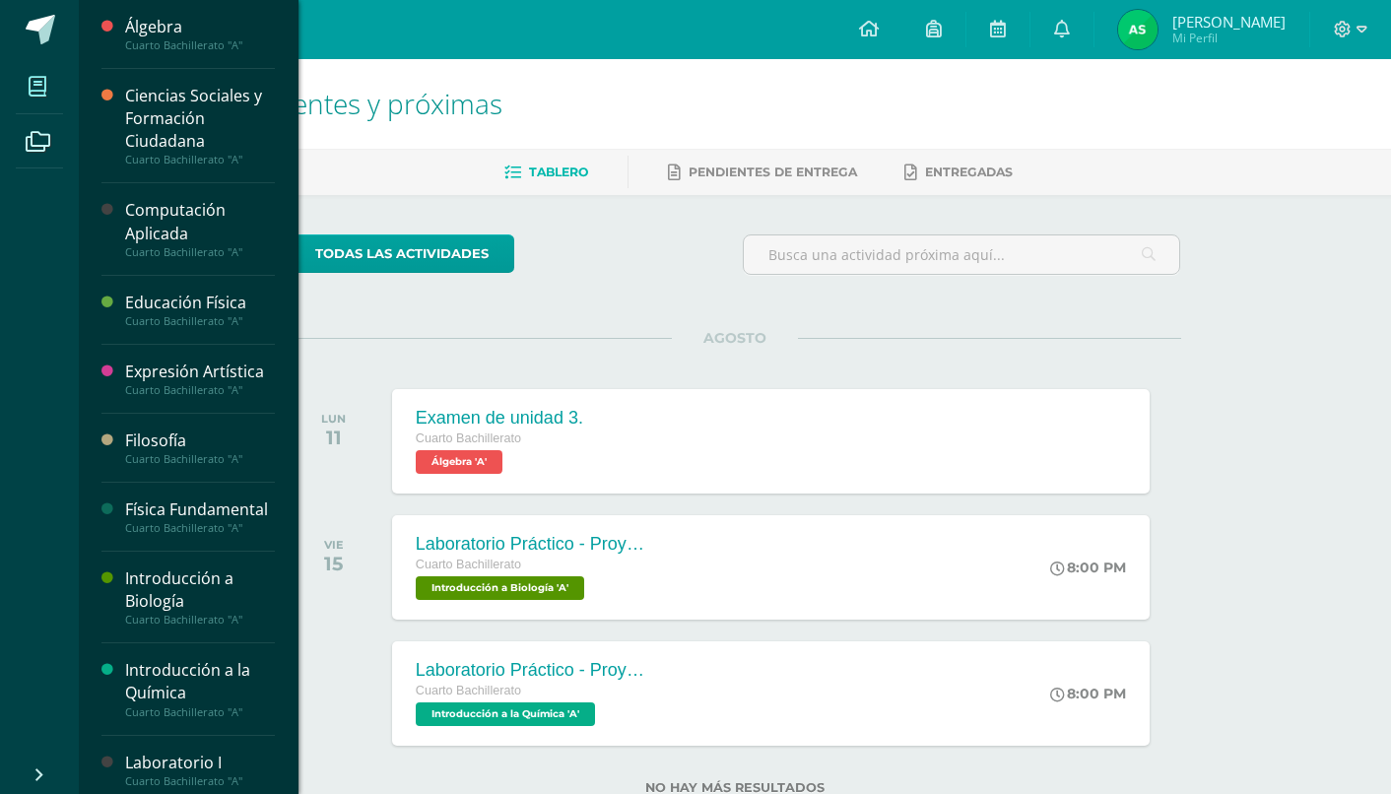
click at [29, 104] on span at bounding box center [38, 86] width 44 height 44
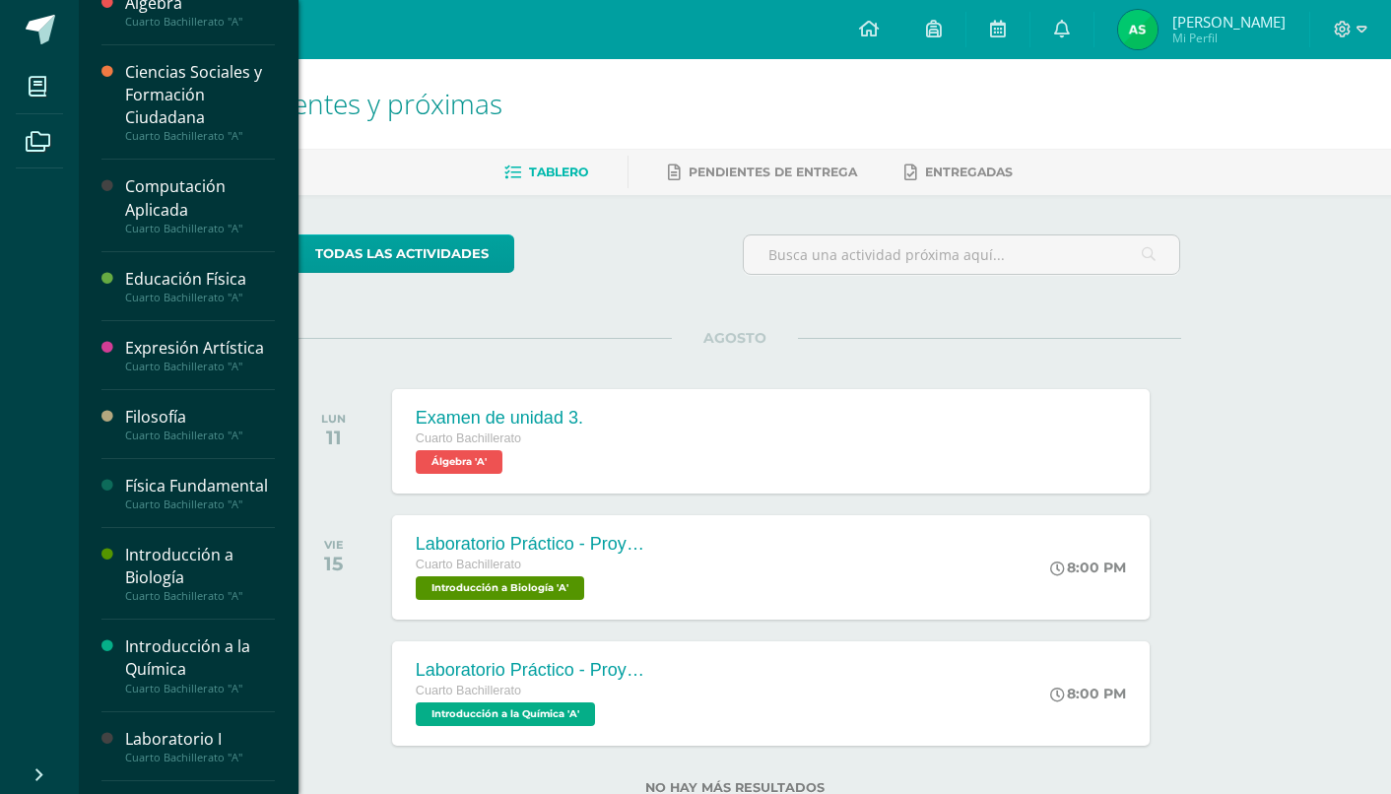
scroll to position [28, 0]
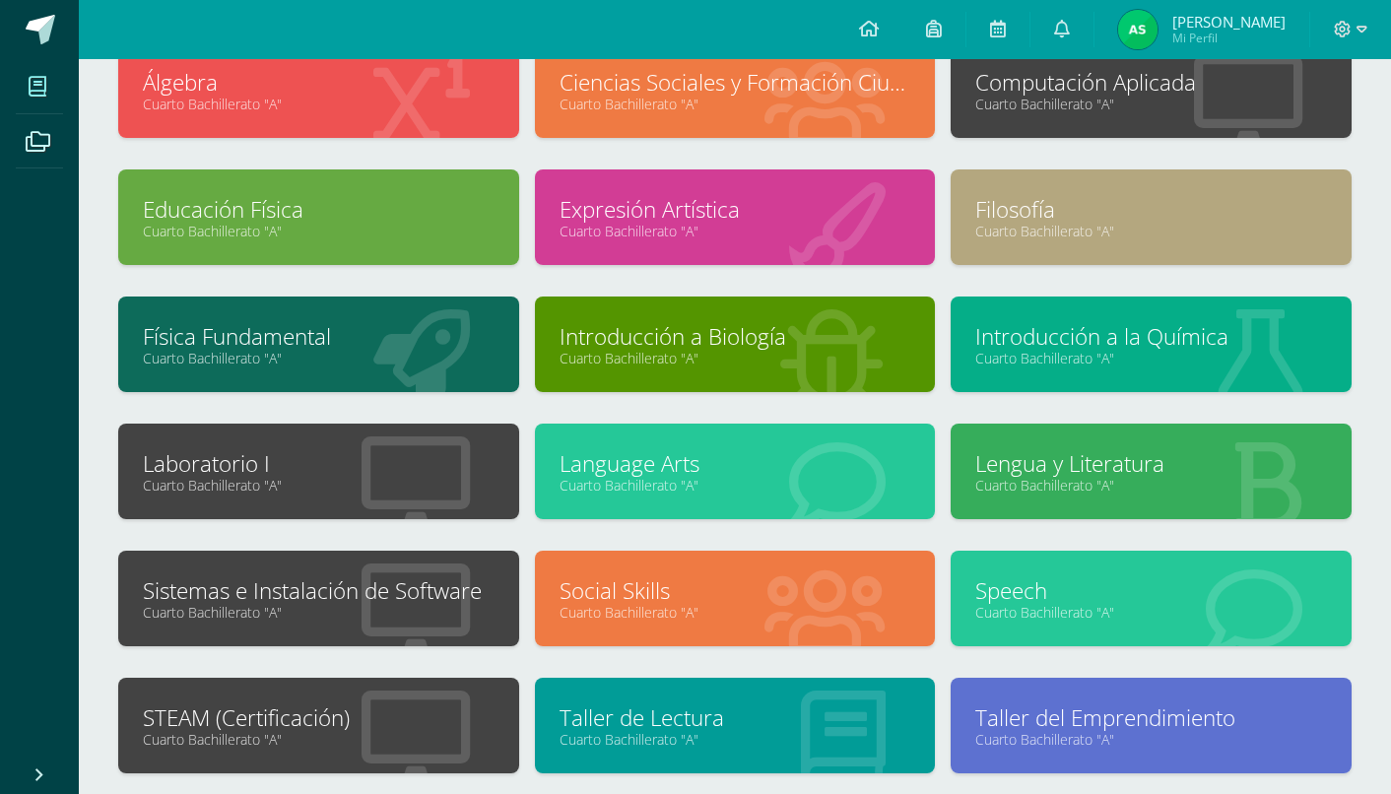
scroll to position [144, 0]
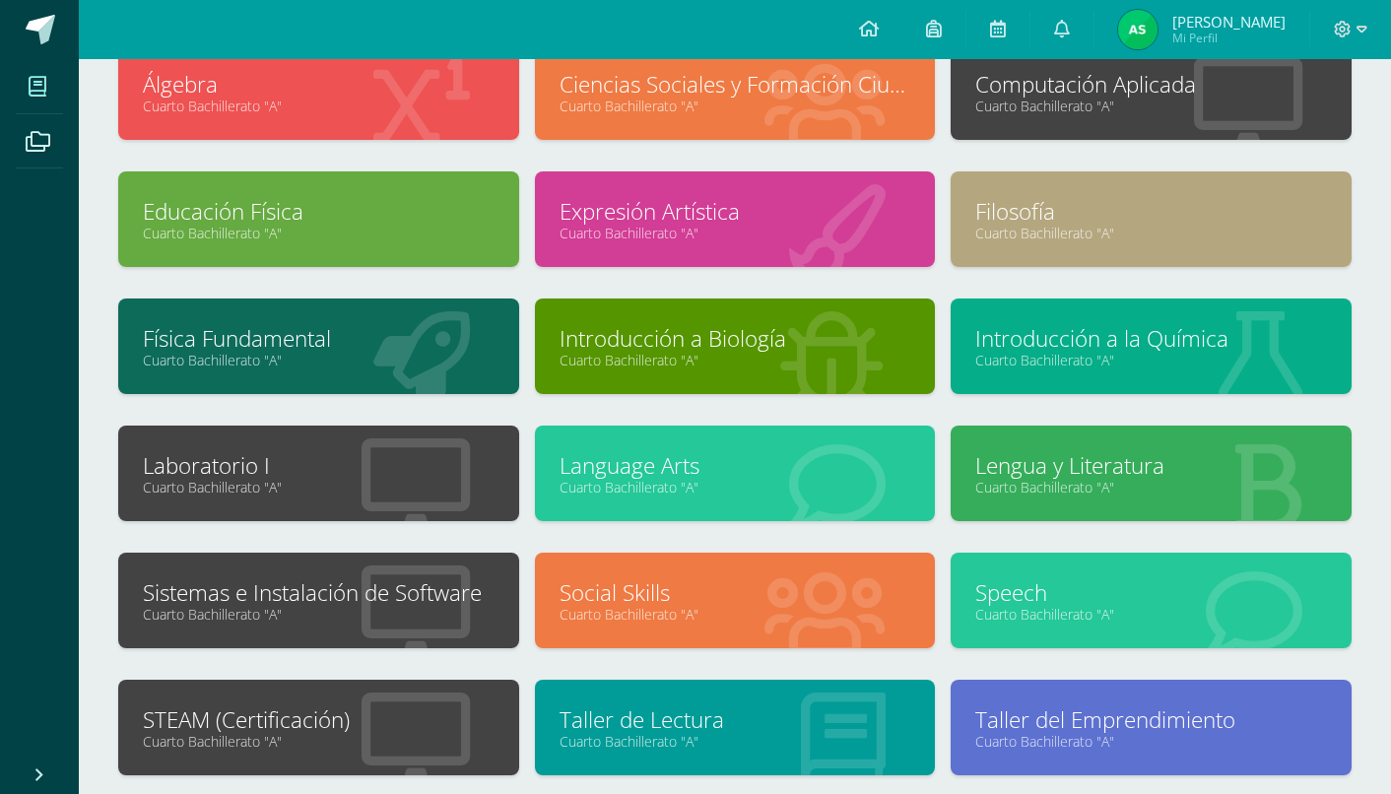
click at [453, 360] on link "Cuarto Bachillerato "A"" at bounding box center [319, 360] width 352 height 19
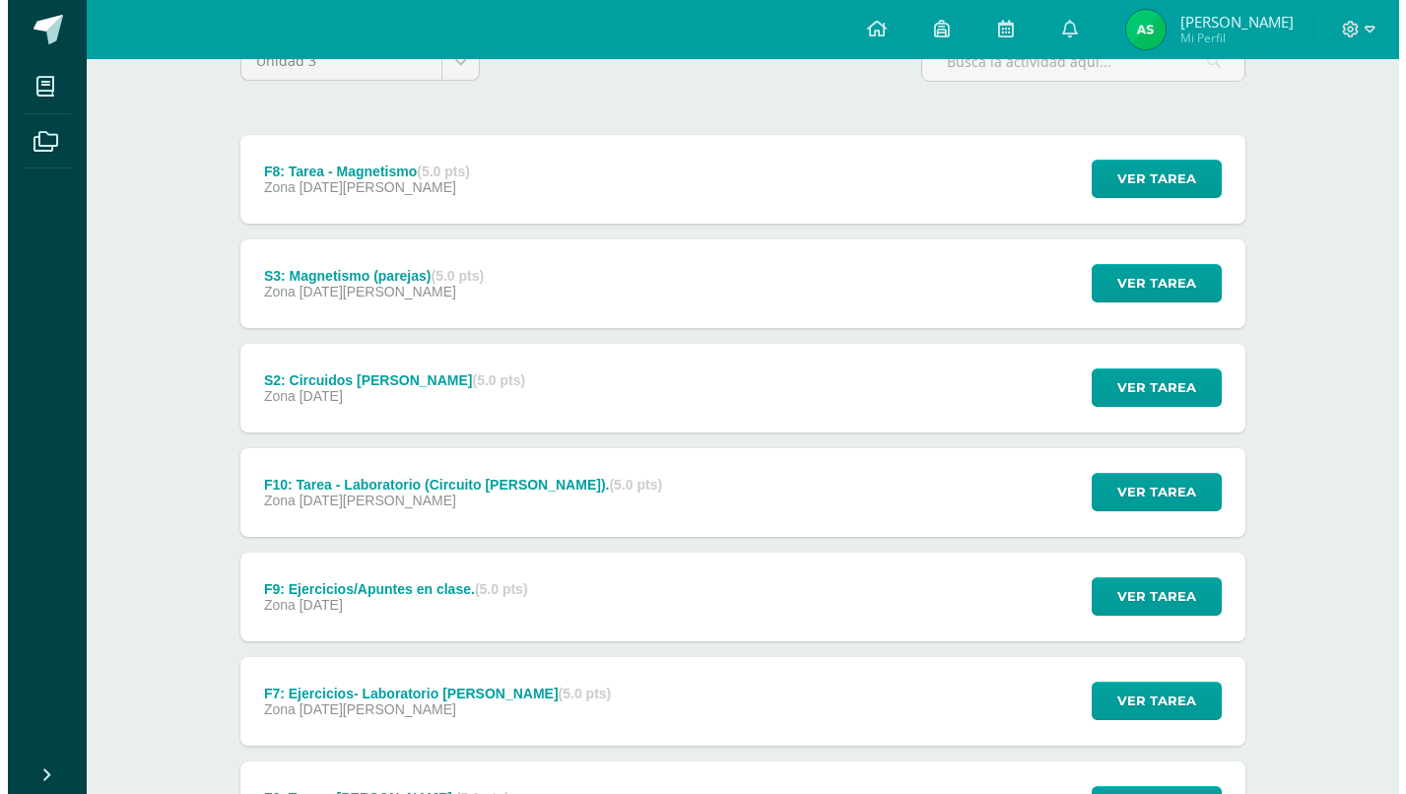
scroll to position [197, 0]
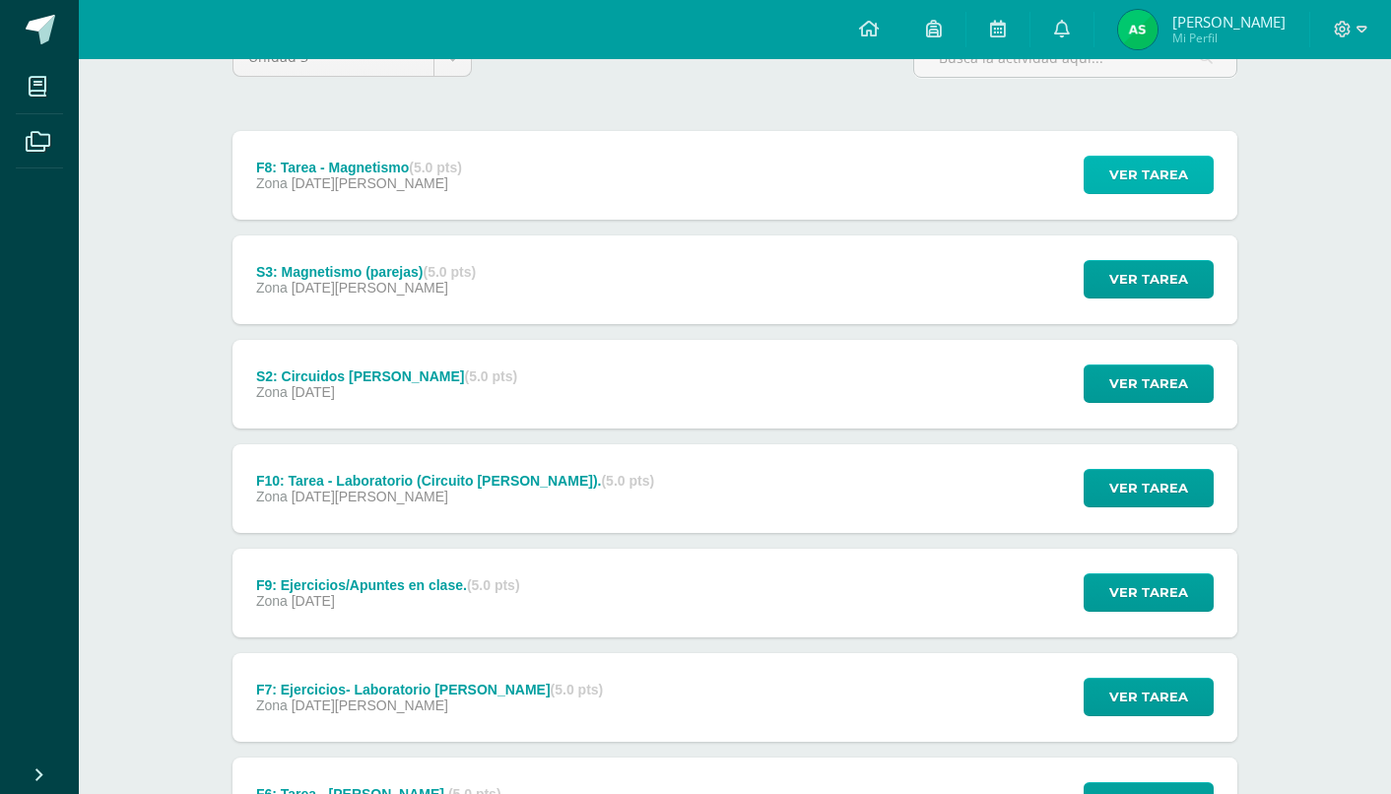
click at [1123, 182] on span "Ver tarea" at bounding box center [1149, 175] width 79 height 36
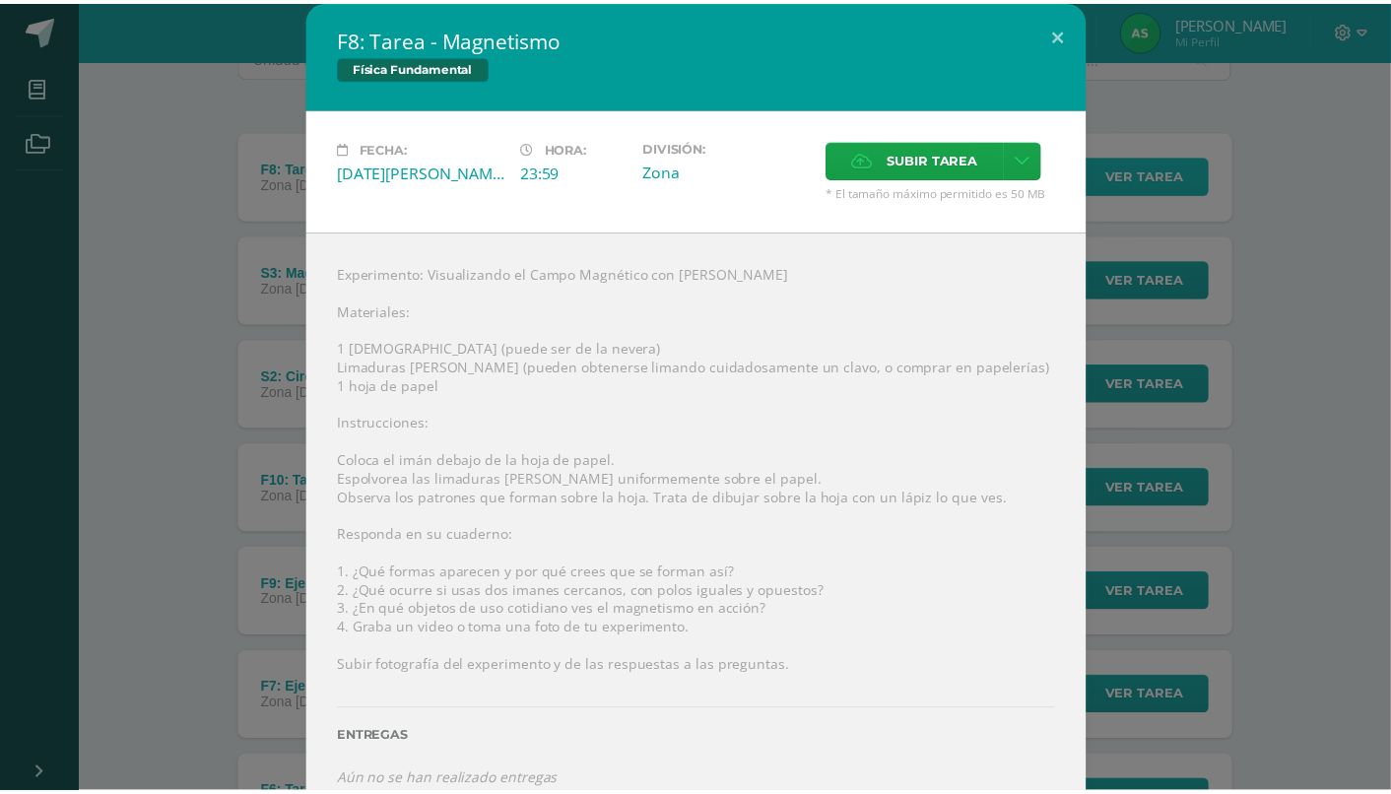
scroll to position [33, 0]
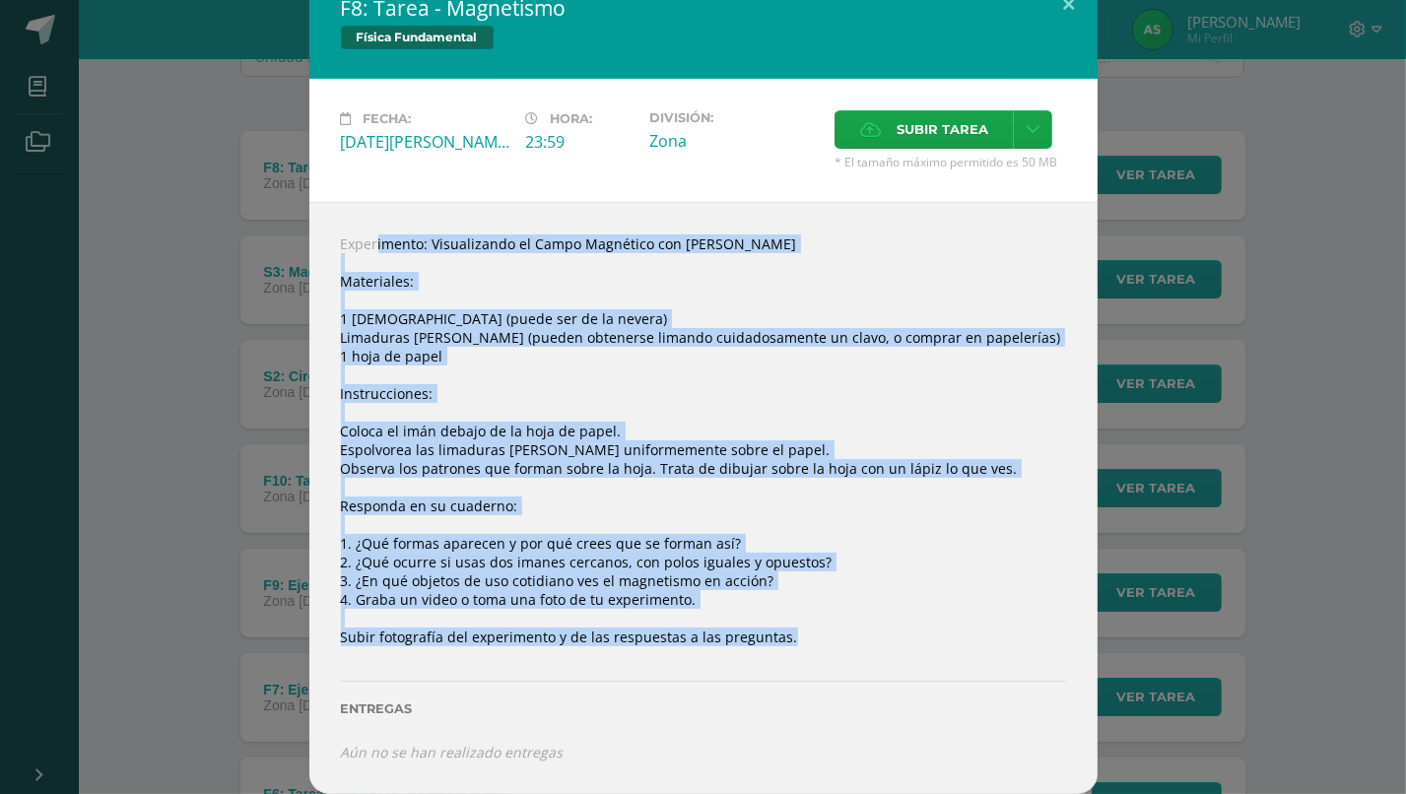
drag, startPoint x: 328, startPoint y: 246, endPoint x: 923, endPoint y: 632, distance: 709.0
click at [923, 632] on div "Experimento: Visualizando el Campo Magnético con Imanes Caseros Materiales: 1 i…" at bounding box center [703, 498] width 788 height 592
copy div "Experimento: Visualizando el Campo Magnético con Imanes Caseros Materiales: 1 i…"
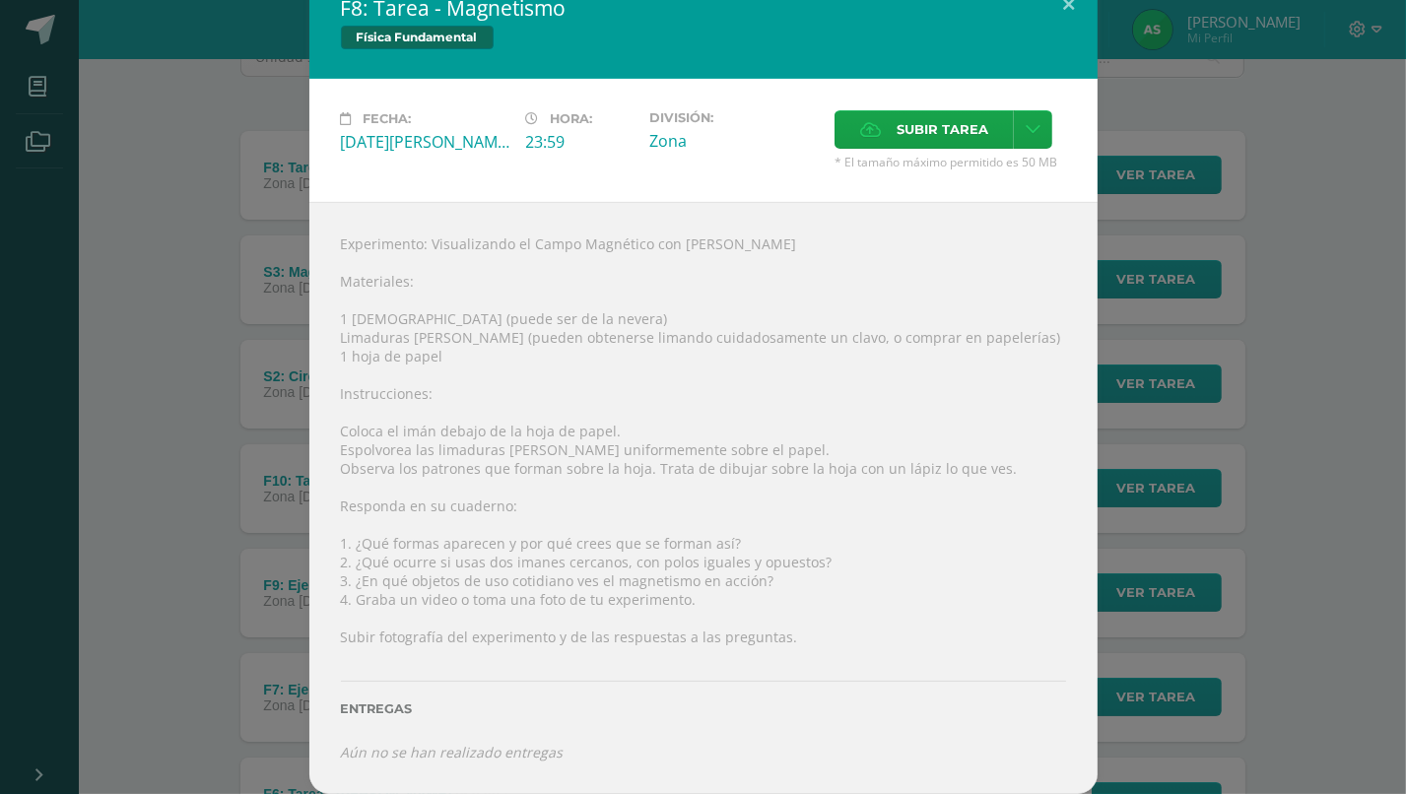
click at [178, 179] on div "F8: Tarea - Magnetismo Física Fundamental Fecha: Jueves 07 de Agosto Hora: 23:5…" at bounding box center [703, 382] width 1390 height 824
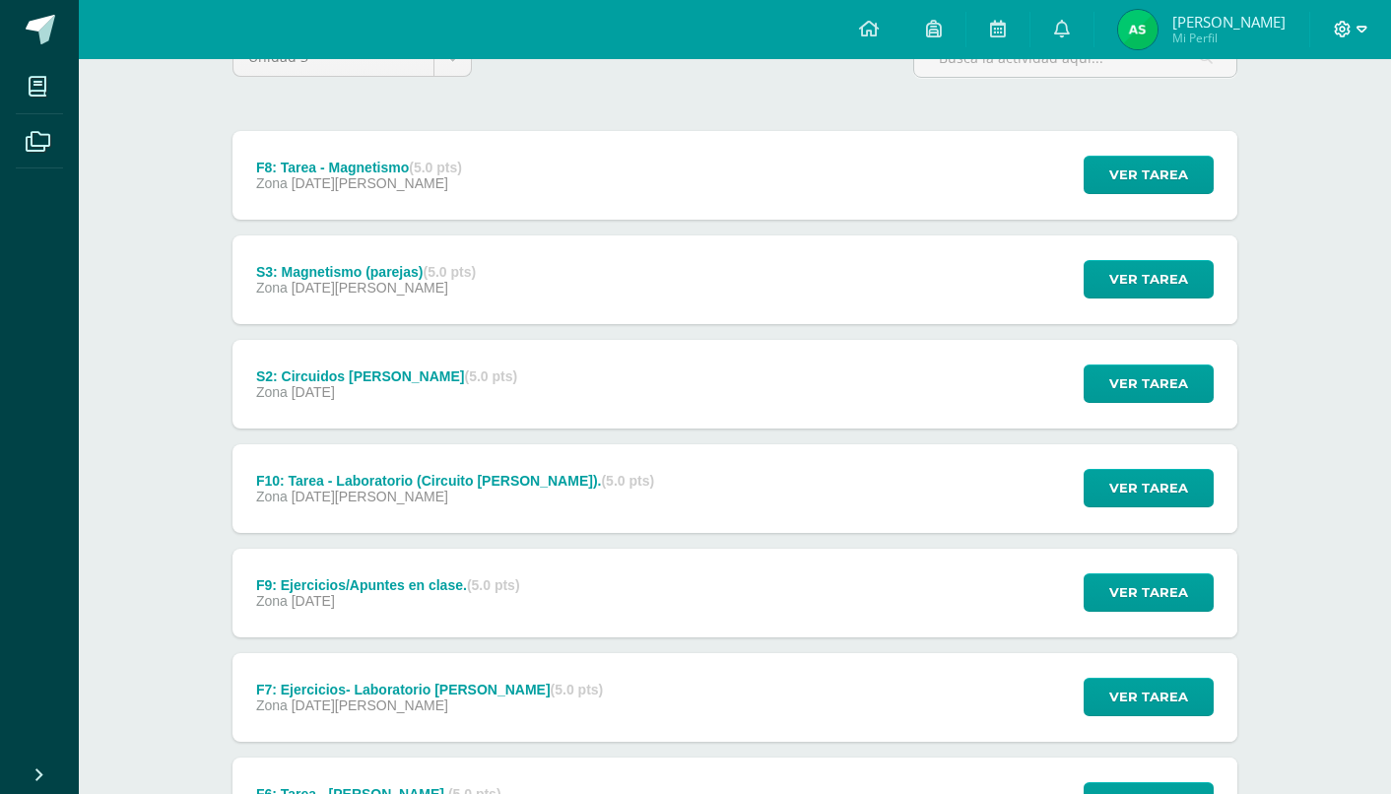
click at [1349, 22] on icon at bounding box center [1343, 30] width 18 height 18
click at [1308, 141] on span "Cerrar sesión" at bounding box center [1299, 135] width 89 height 19
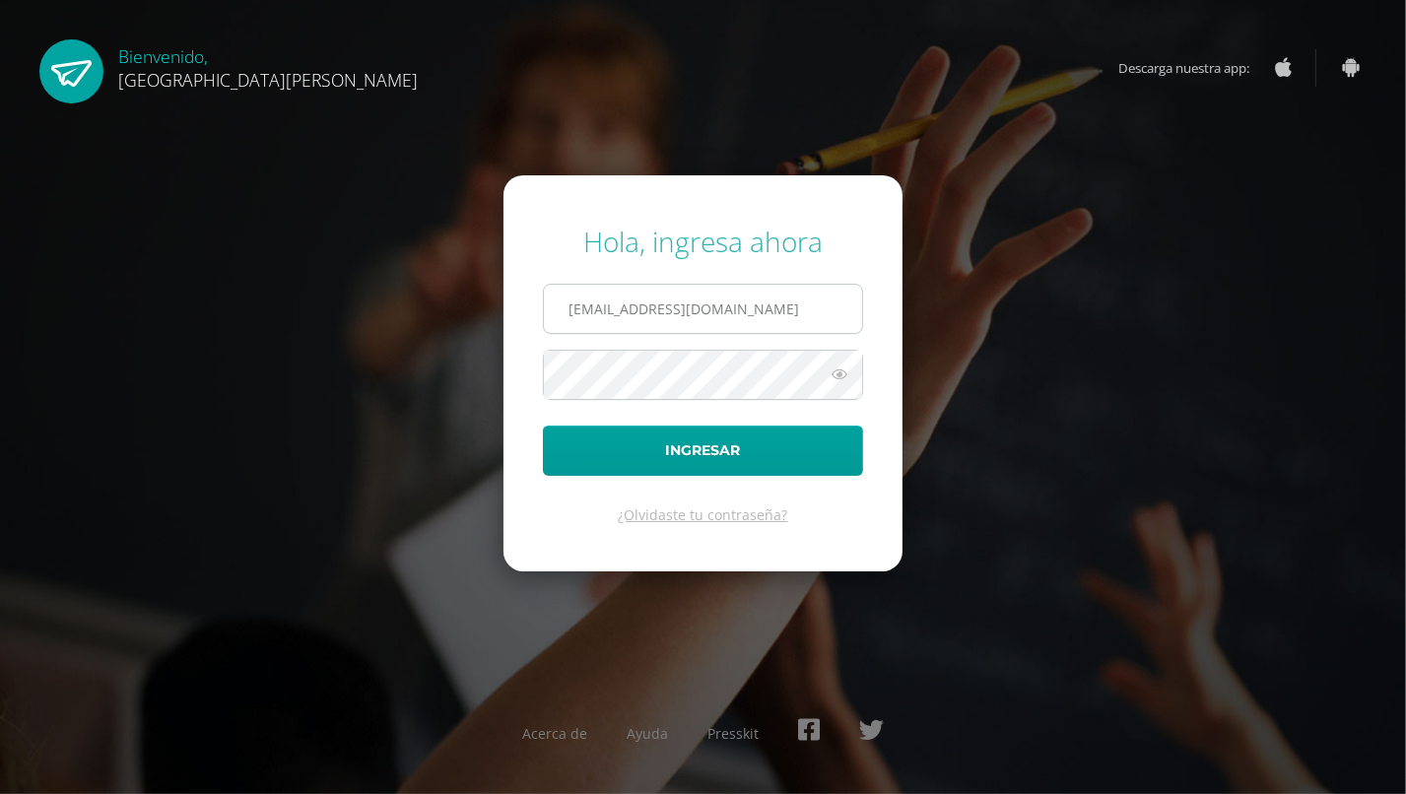
drag, startPoint x: 801, startPoint y: 332, endPoint x: 605, endPoint y: 320, distance: 196.5
click at [605, 320] on input "[EMAIL_ADDRESS][DOMAIN_NAME]" at bounding box center [703, 309] width 318 height 48
click at [821, 331] on input "s65@bilinguesanjuan.edu.gt01" at bounding box center [703, 309] width 318 height 48
drag, startPoint x: 814, startPoint y: 323, endPoint x: 569, endPoint y: 329, distance: 245.4
click at [569, 329] on input "s65@bilinguesanjuan.edu.gt01" at bounding box center [703, 309] width 318 height 48
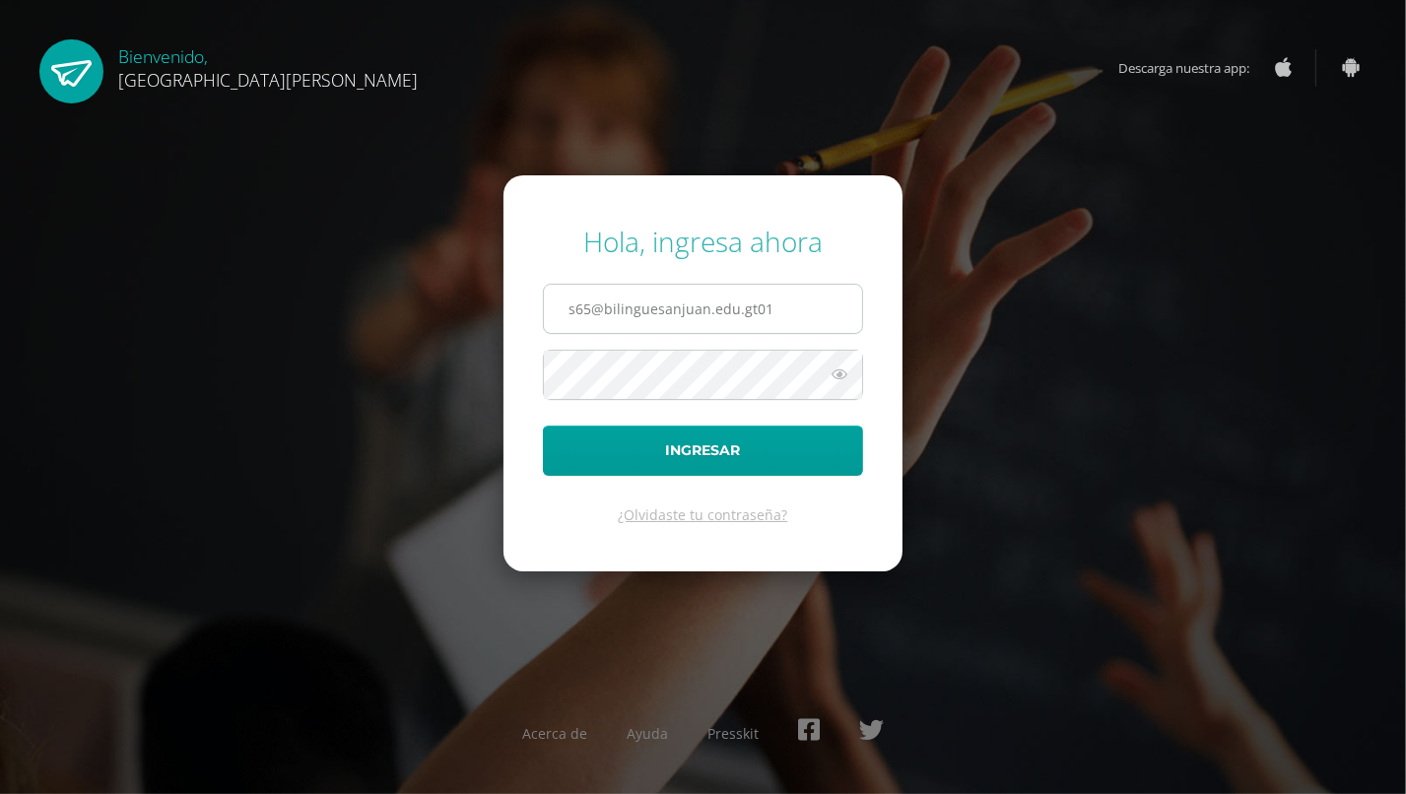
click at [645, 311] on input "s65@bilinguesanjuan.edu.gt01" at bounding box center [703, 309] width 318 height 48
drag, startPoint x: 562, startPoint y: 311, endPoint x: 806, endPoint y: 305, distance: 244.5
click at [806, 305] on input "s65@bilinguesanjuan.edu.gt01" at bounding box center [703, 309] width 318 height 48
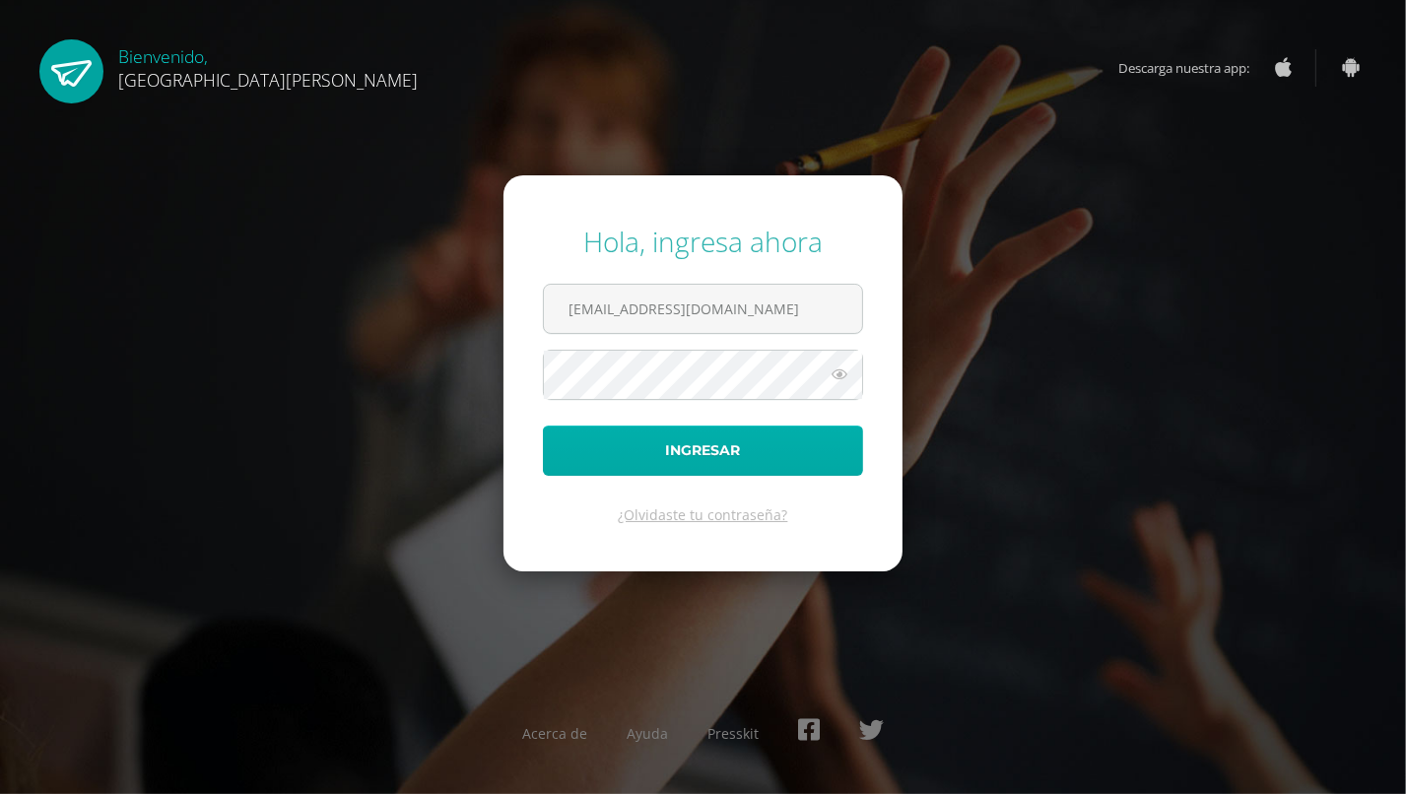
type input "c7802@bilinguesanjuan.edu.gt"
click at [543, 426] on button "Ingresar" at bounding box center [703, 451] width 320 height 50
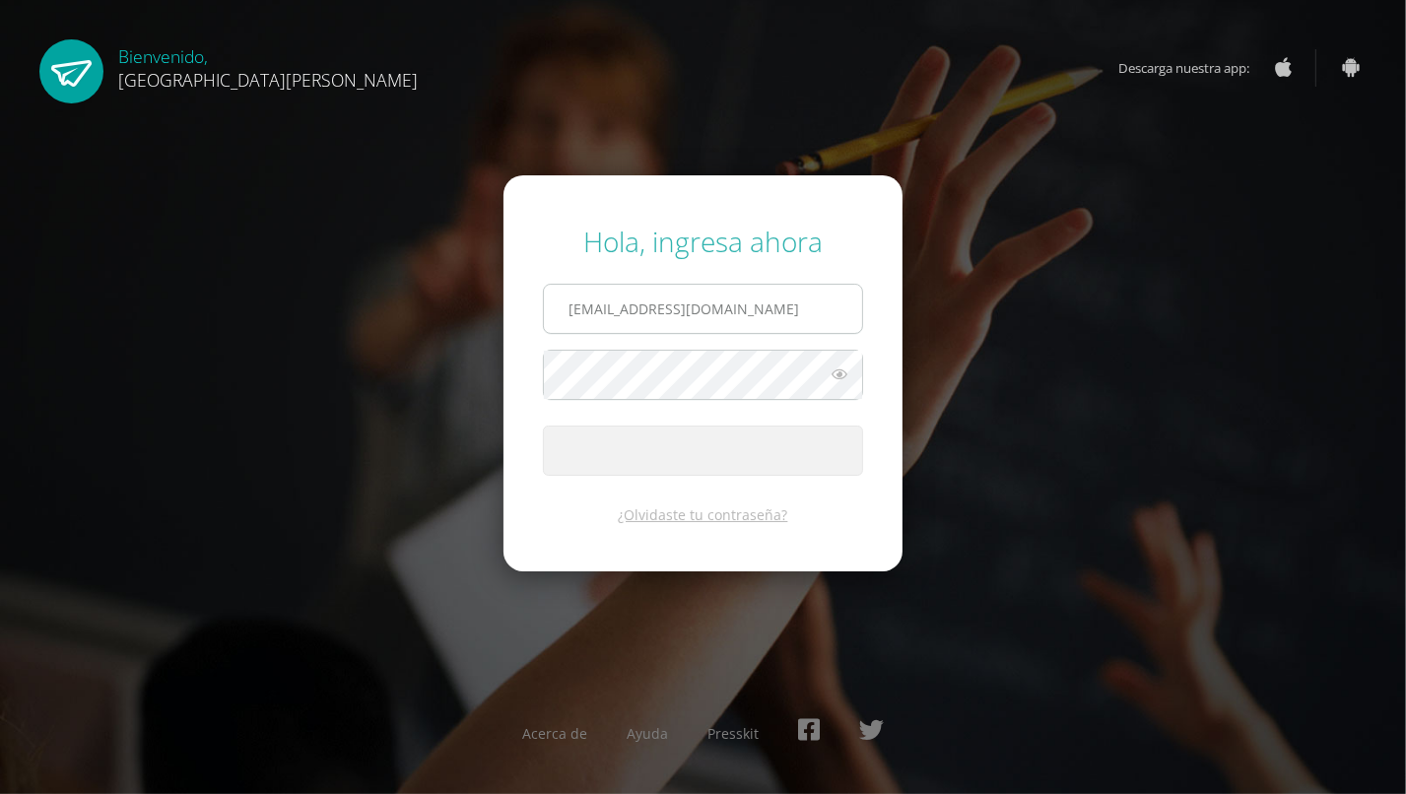
click at [557, 291] on input "c7802@bilinguesanjuan.edu.gt" at bounding box center [703, 309] width 318 height 48
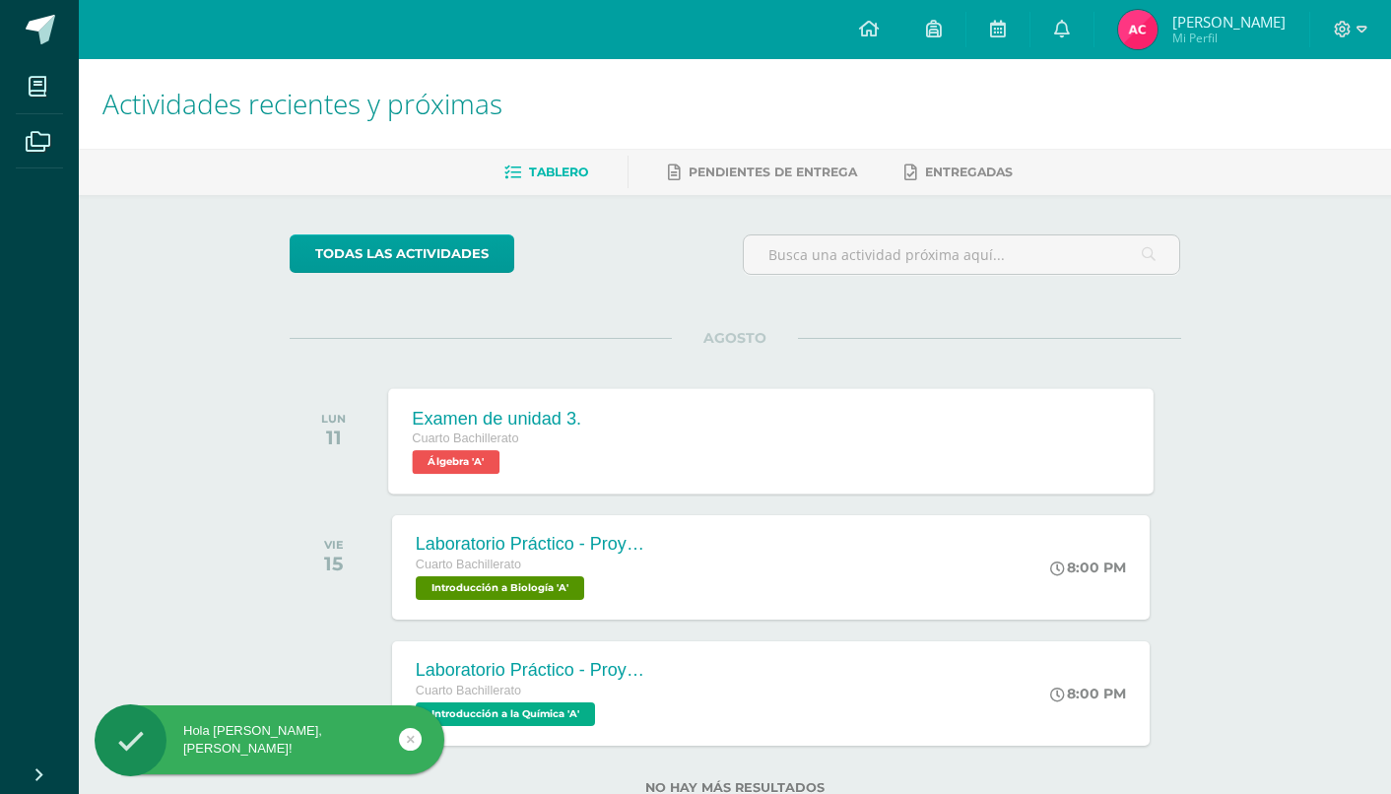
scroll to position [63, 0]
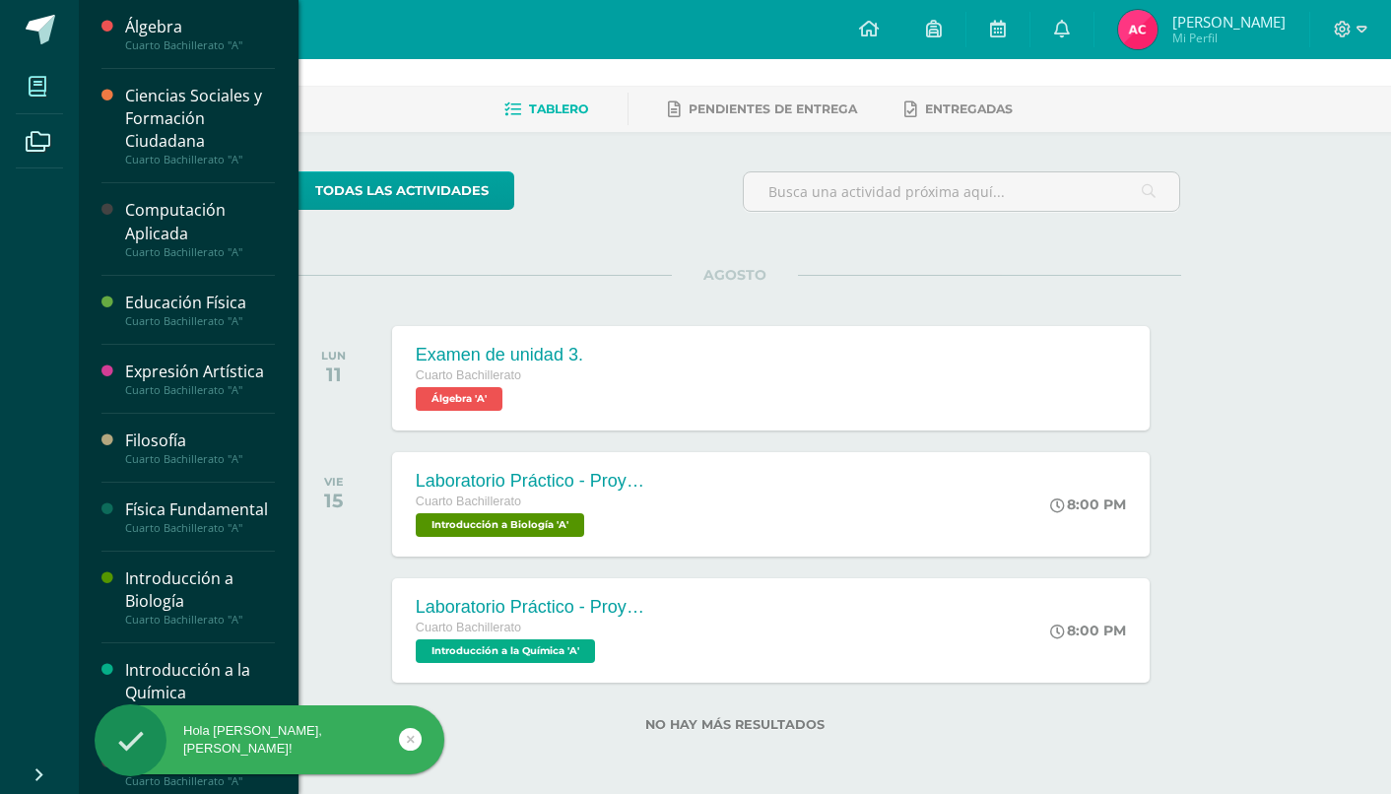
click at [53, 87] on span at bounding box center [38, 86] width 44 height 44
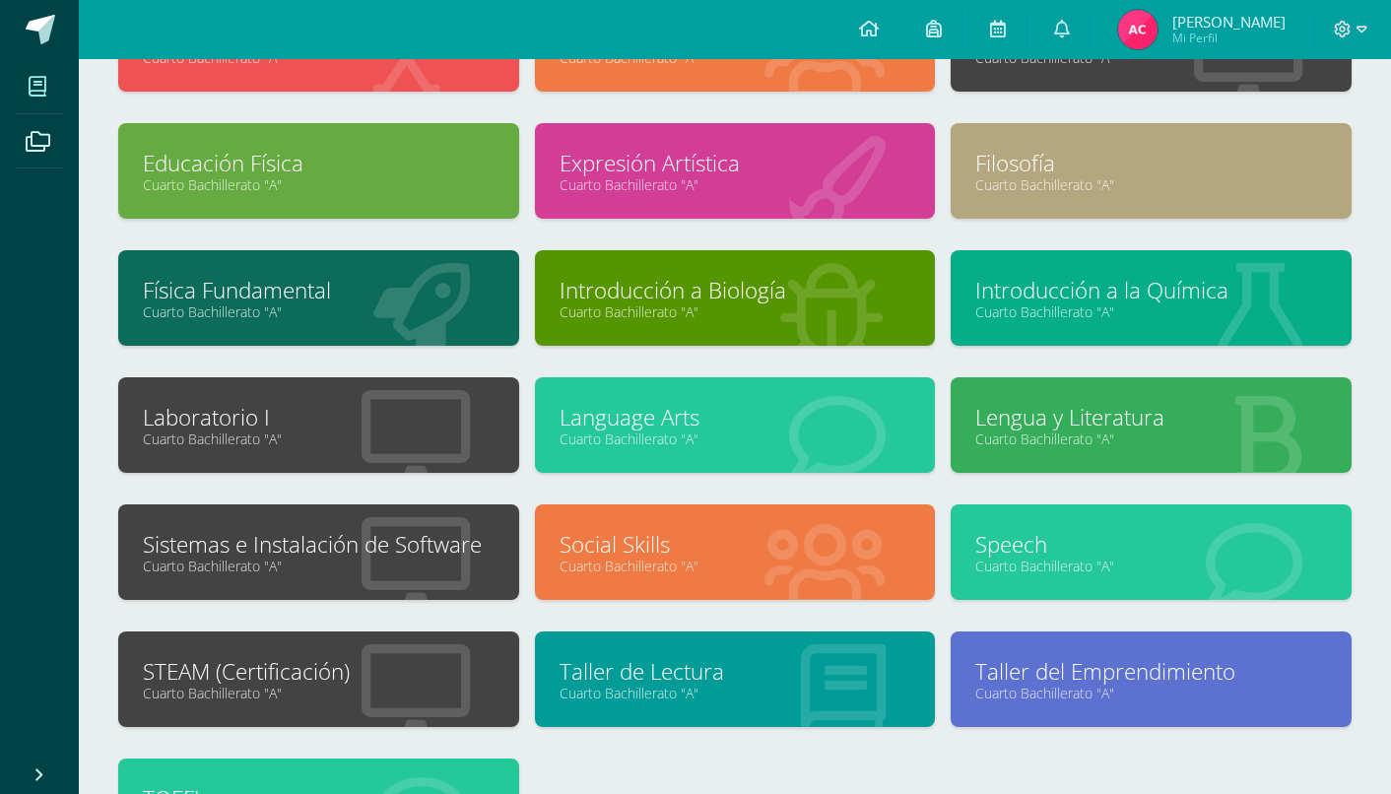
scroll to position [193, 0]
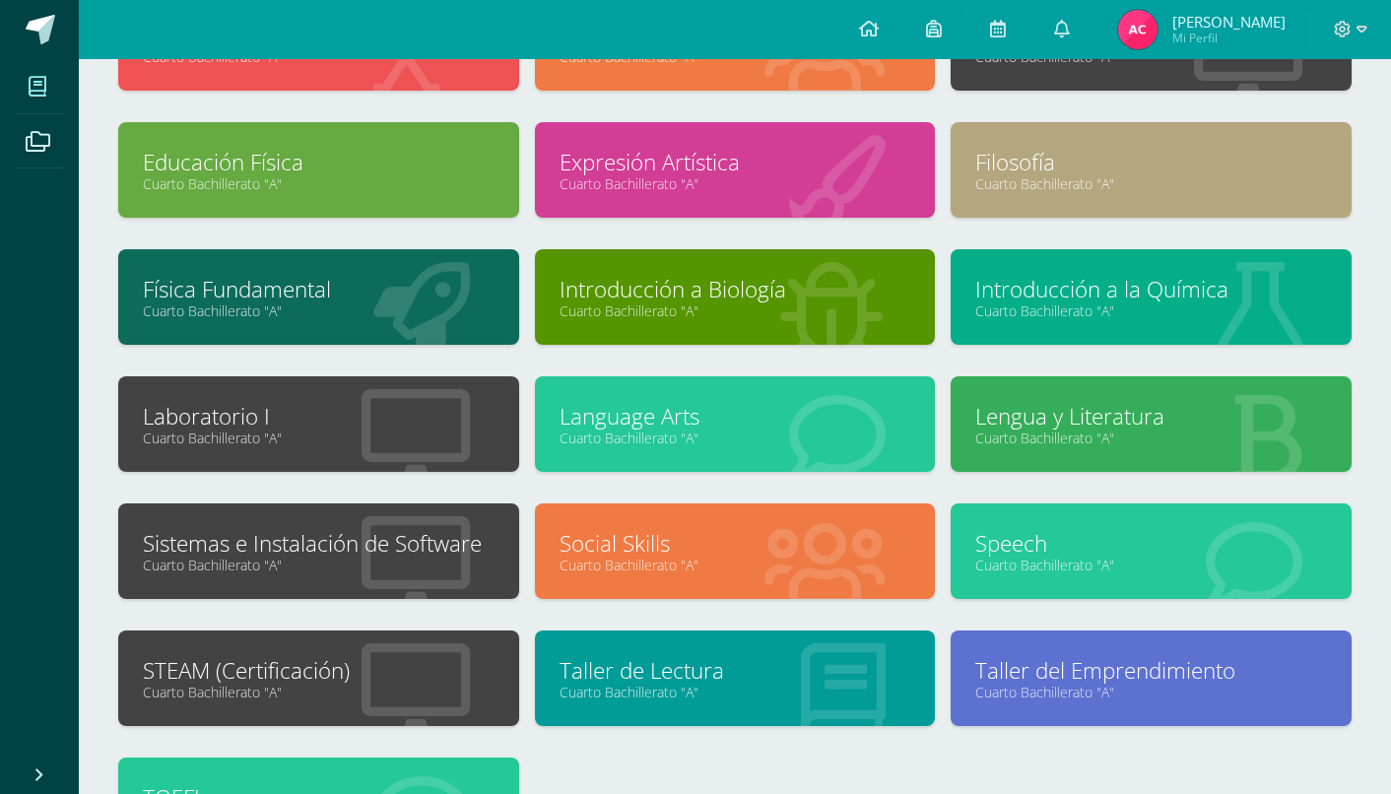
click at [440, 302] on link "Cuarto Bachillerato "A"" at bounding box center [319, 311] width 352 height 19
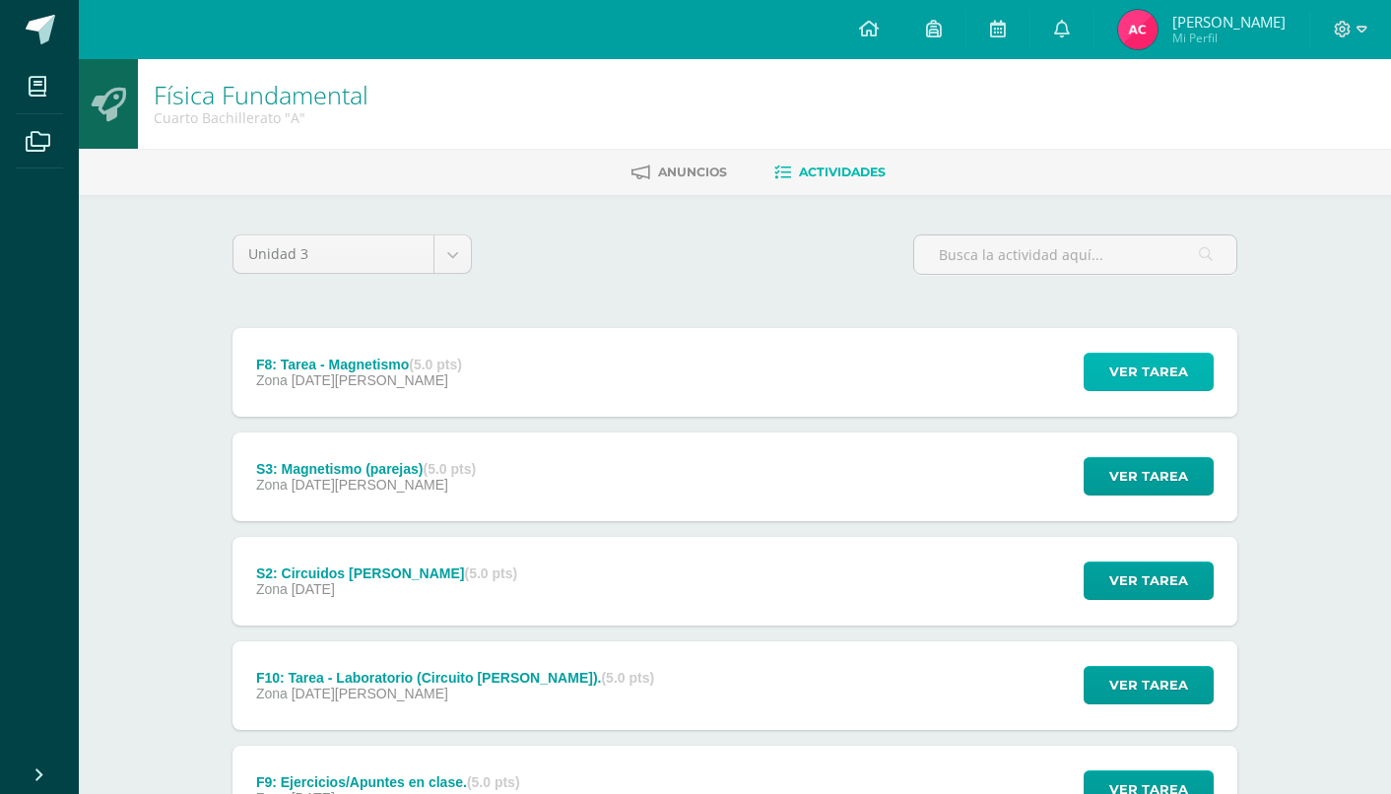
click at [1165, 379] on span "Ver tarea" at bounding box center [1149, 372] width 79 height 36
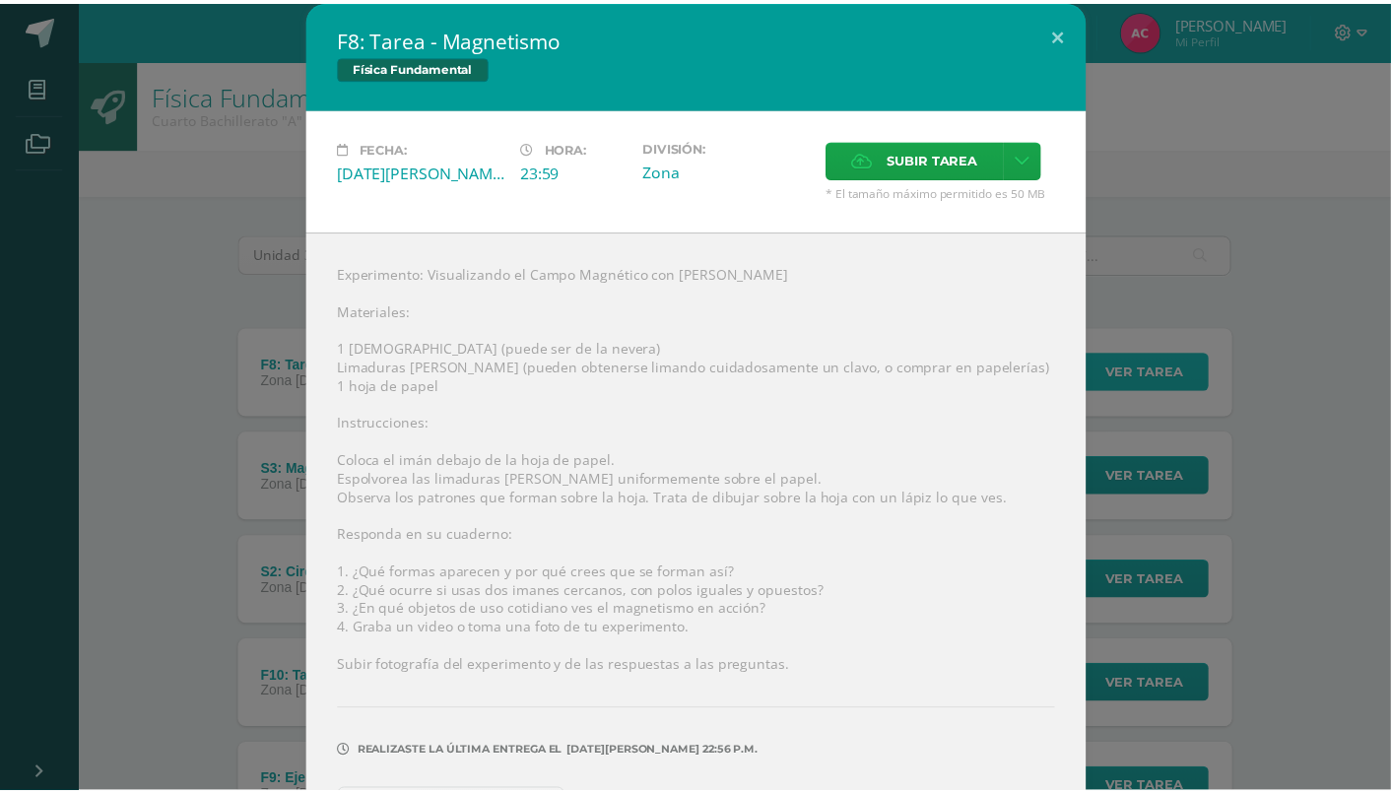
scroll to position [65, 0]
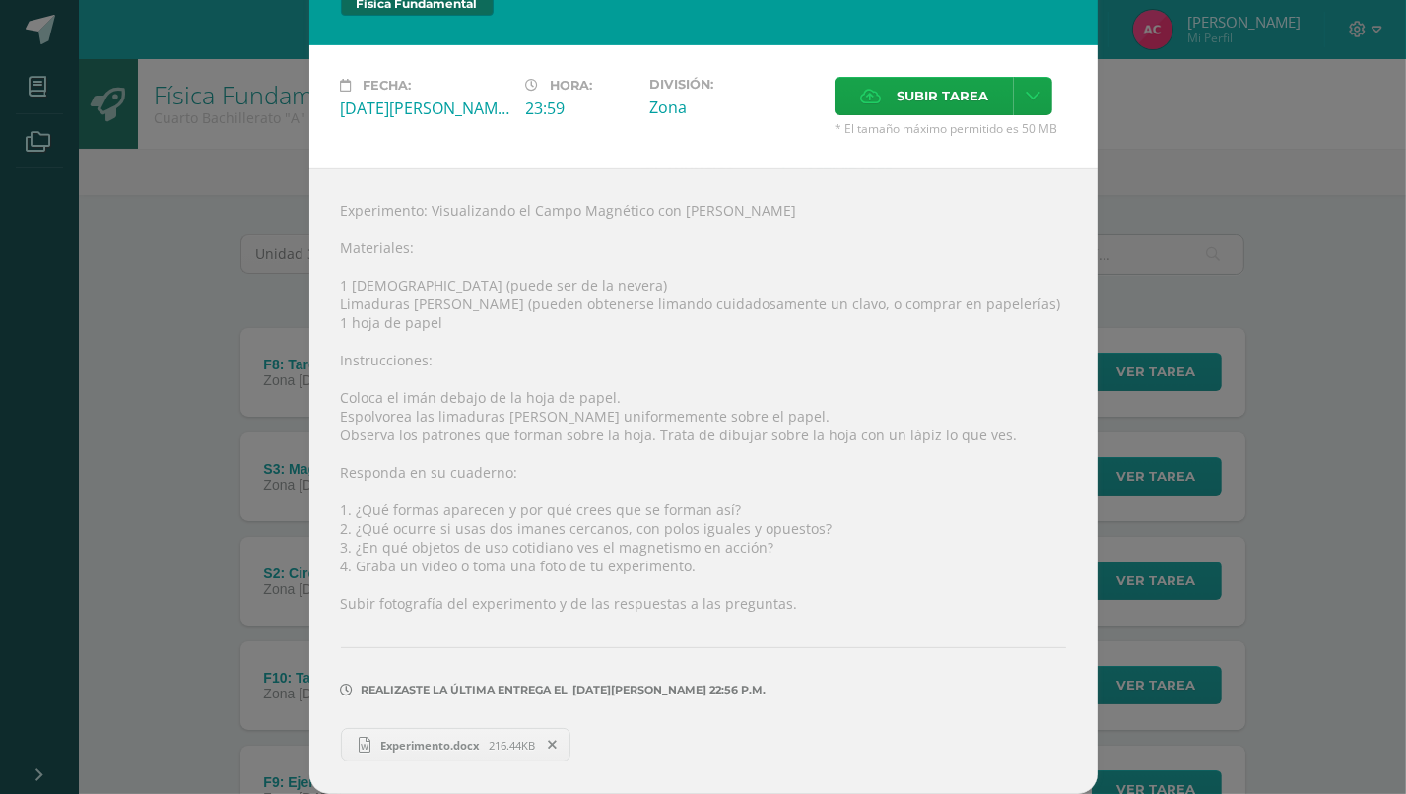
click at [450, 741] on span "Experimento.docx" at bounding box center [430, 745] width 118 height 15
click at [422, 750] on span "Experimento.docx" at bounding box center [430, 745] width 118 height 15
drag, startPoint x: 422, startPoint y: 206, endPoint x: 807, endPoint y: 184, distance: 385.9
click at [807, 184] on div "Experimento: Visualizando el Campo Magnético con Imanes Caseros Materiales: 1 i…" at bounding box center [703, 482] width 788 height 626
copy div "Visualizando el Campo Magnético con Imanes Caseros"
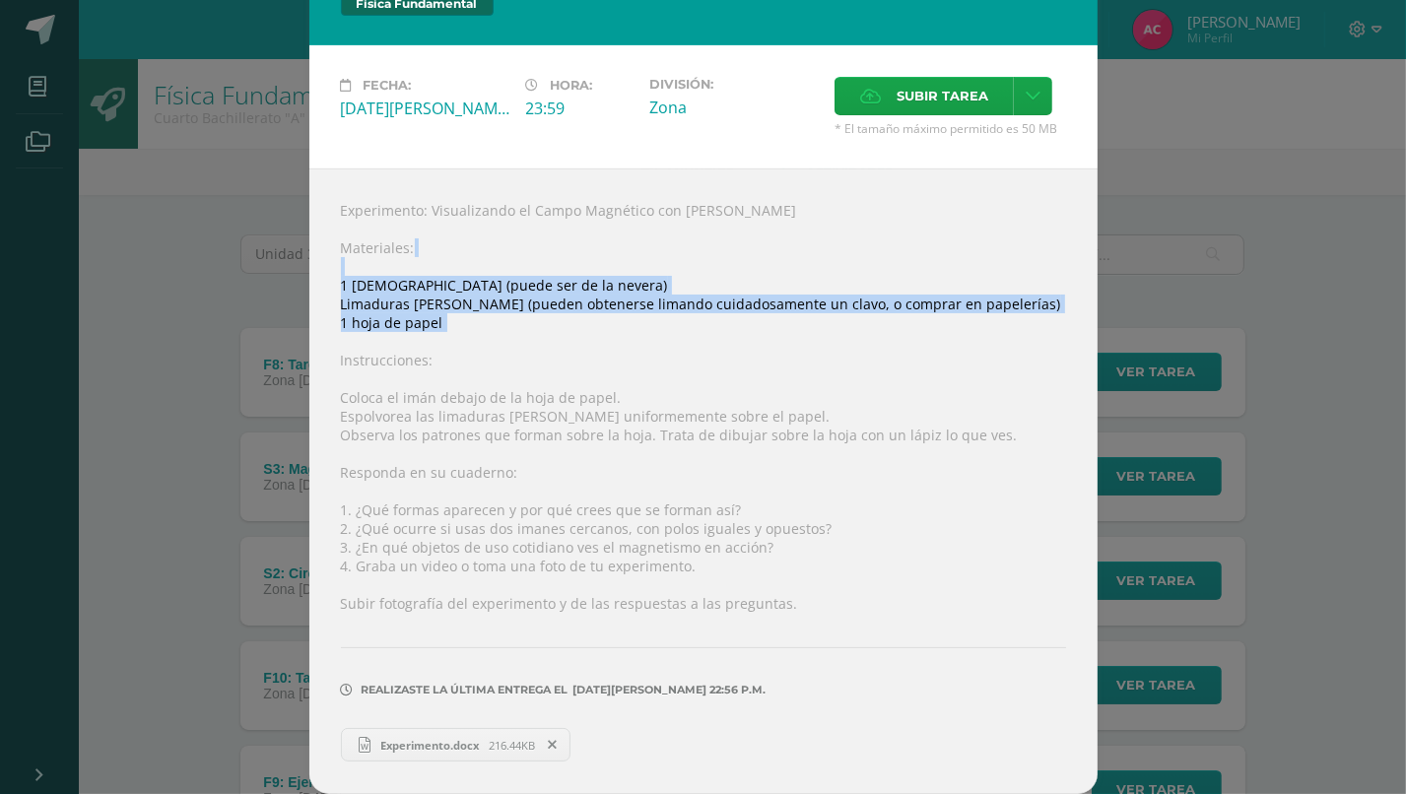
drag, startPoint x: 325, startPoint y: 272, endPoint x: 545, endPoint y: 332, distance: 227.8
click at [545, 332] on div "Experimento: Visualizando el Campo Magnético con Imanes Caseros Materiales: 1 i…" at bounding box center [703, 482] width 788 height 626
copy div "1 imán (puede ser de la nevera) Limaduras de hierro (pueden obtenerse limando c…"
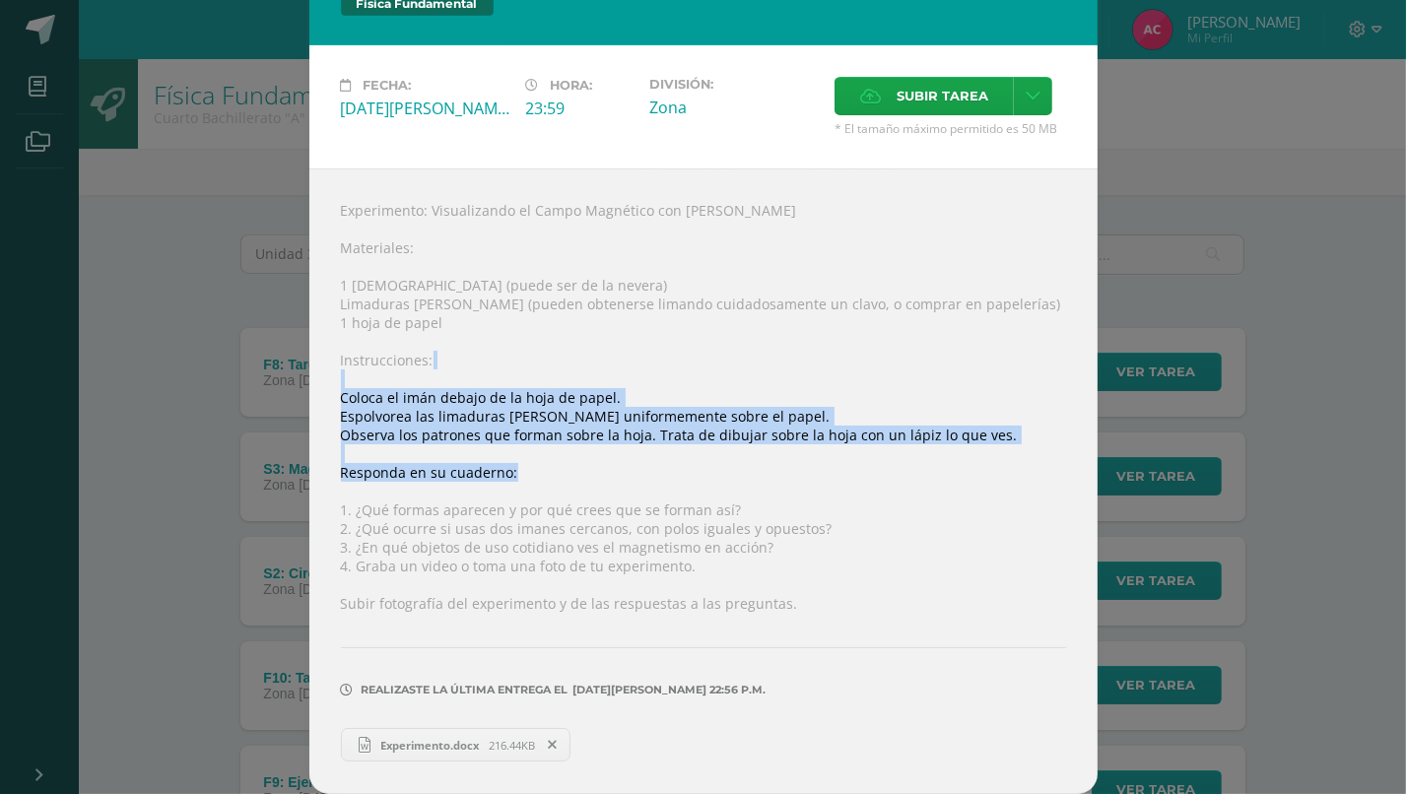
drag, startPoint x: 335, startPoint y: 384, endPoint x: 1170, endPoint y: 471, distance: 839.2
click at [1170, 471] on div "F8: Tarea - Magnetismo Física Fundamental Fecha: [DATE][PERSON_NAME] Hora: 23:5…" at bounding box center [703, 365] width 1390 height 857
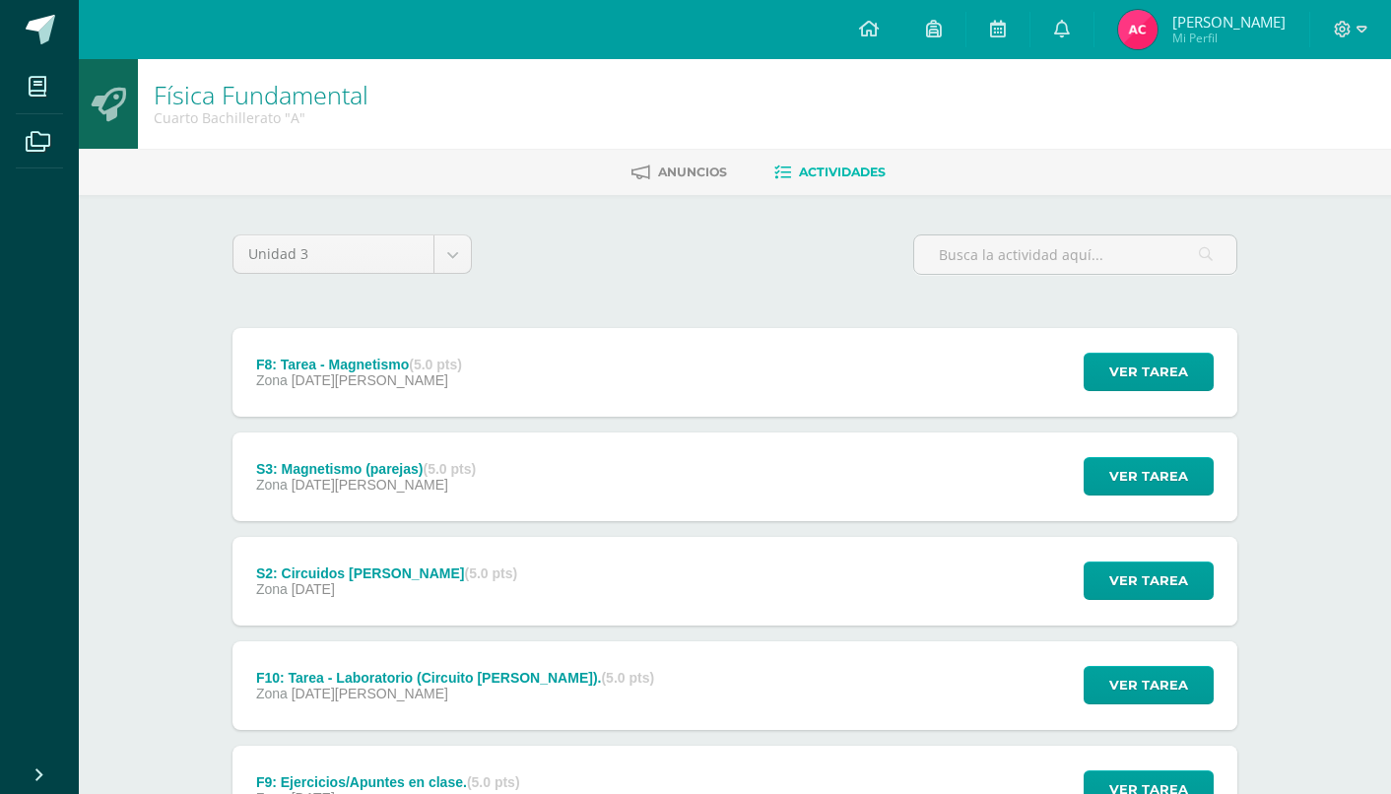
drag, startPoint x: 1153, startPoint y: 380, endPoint x: 652, endPoint y: 387, distance: 500.7
click at [652, 387] on div "F8: Tarea - Magnetismo (5.0 pts) Zona 07 de Agosto Ver tarea F8: Tarea - Magnet…" at bounding box center [735, 372] width 1005 height 89
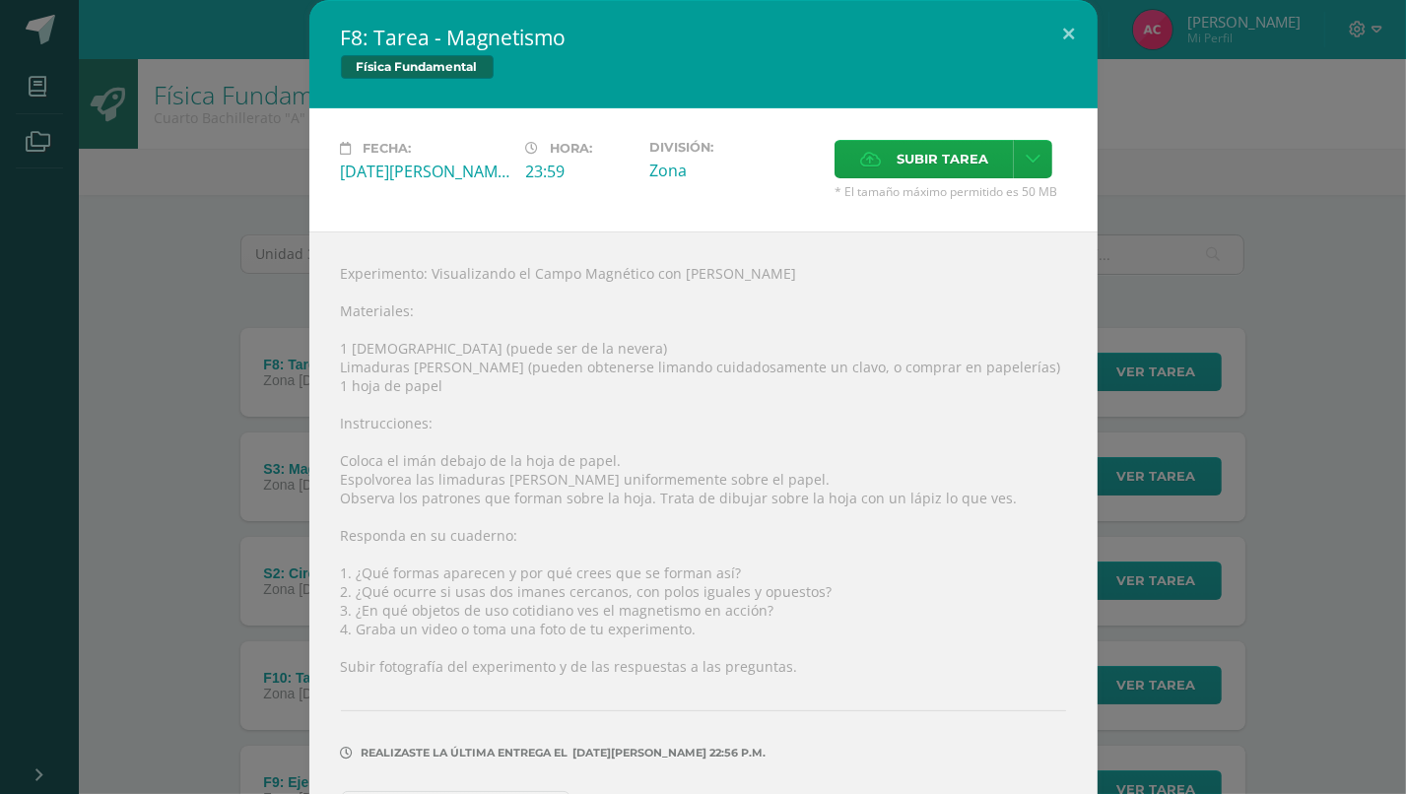
click at [1076, 342] on div "Experimento: Visualizando el Campo Magnético con Imanes Caseros Materiales: 1 i…" at bounding box center [703, 545] width 788 height 626
click at [1125, 372] on div "F8: Tarea - Magnetismo Física Fundamental Fecha: [DATE][PERSON_NAME] Hora: 23:5…" at bounding box center [703, 428] width 1390 height 857
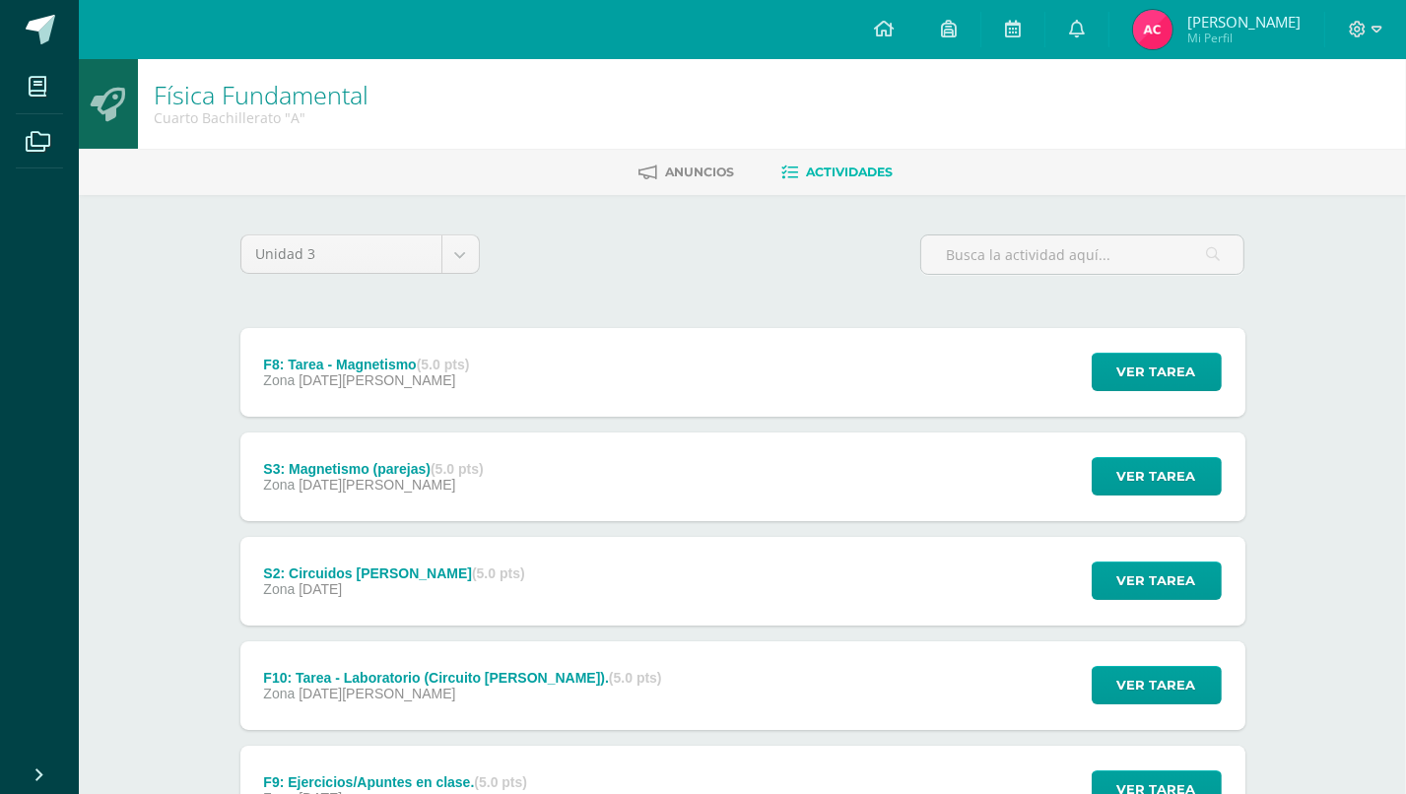
click at [1125, 372] on div "F8: Tarea - Magnetismo Física Fundamental Fecha: [DATE][PERSON_NAME] Hora: 23:5…" at bounding box center [703, 428] width 1390 height 857
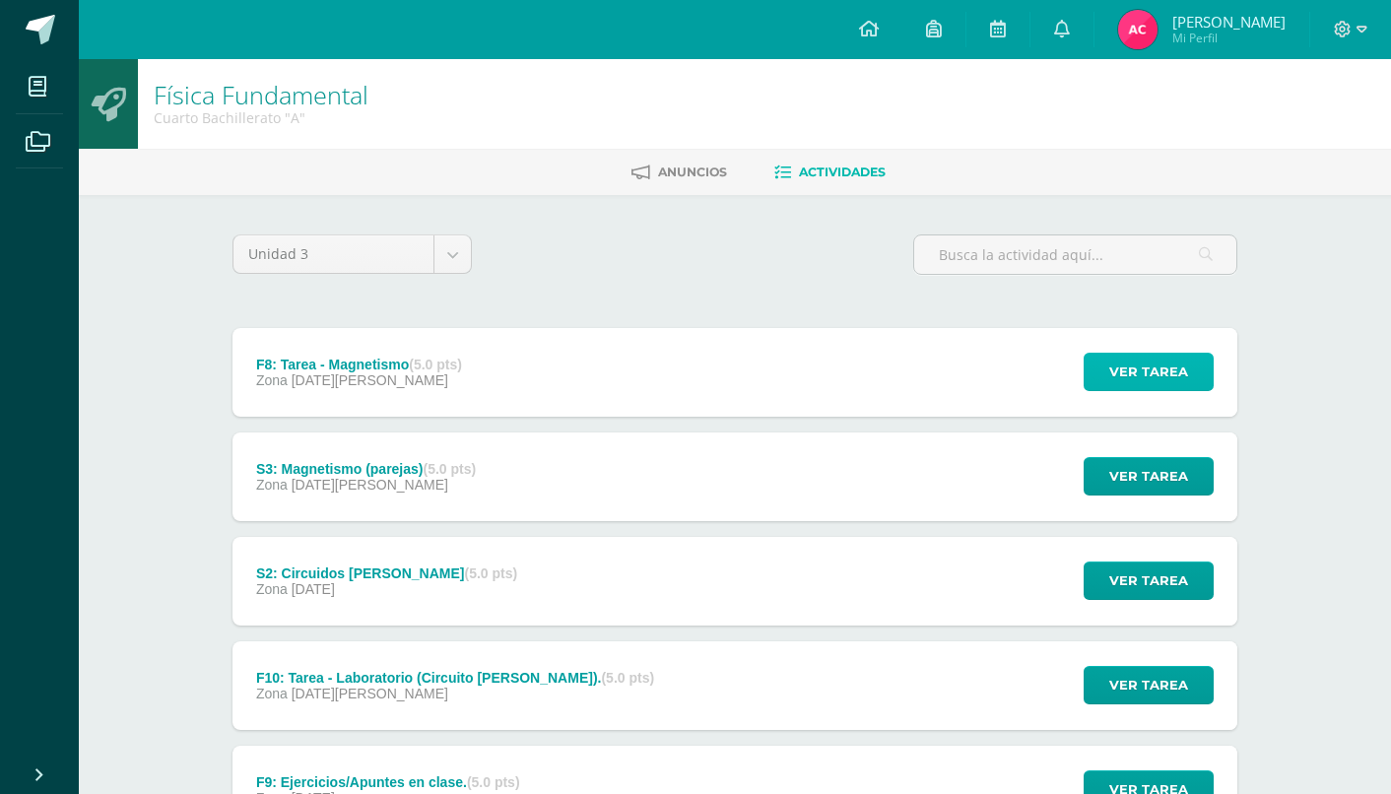
click at [1125, 372] on span "Ver tarea" at bounding box center [1149, 372] width 79 height 36
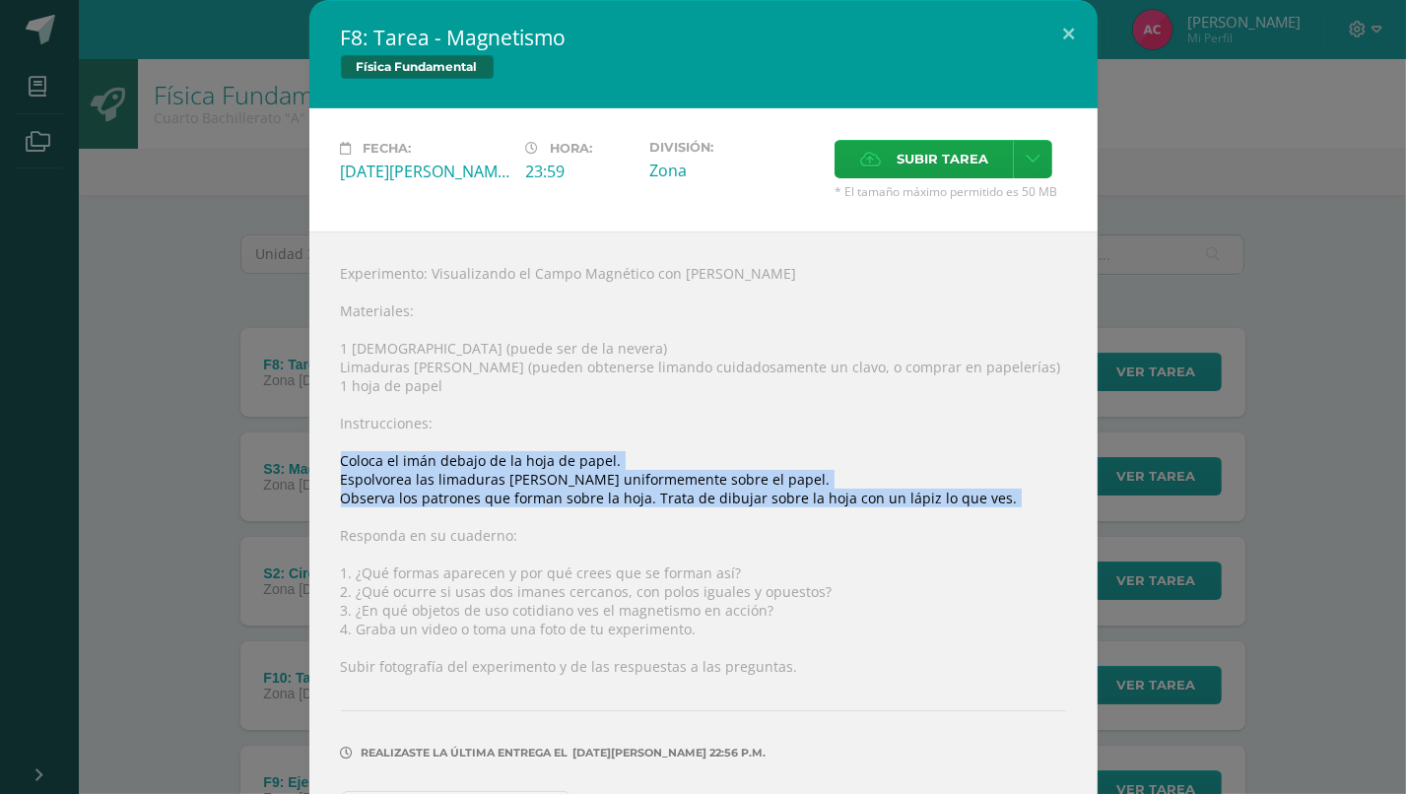
drag, startPoint x: 327, startPoint y: 458, endPoint x: 993, endPoint y: 515, distance: 668.6
click at [993, 515] on div "Experimento: Visualizando el Campo Magnético con Imanes Caseros Materiales: 1 i…" at bounding box center [703, 545] width 788 height 626
drag, startPoint x: 331, startPoint y: 422, endPoint x: 1020, endPoint y: 510, distance: 694.5
click at [1020, 510] on div "Experimento: Visualizando el Campo Magnético con Imanes Caseros Materiales: 1 i…" at bounding box center [703, 545] width 788 height 626
copy div "Instrucciones: Coloca el imán debajo de la hoja de papel. Espolvorea las limadu…"
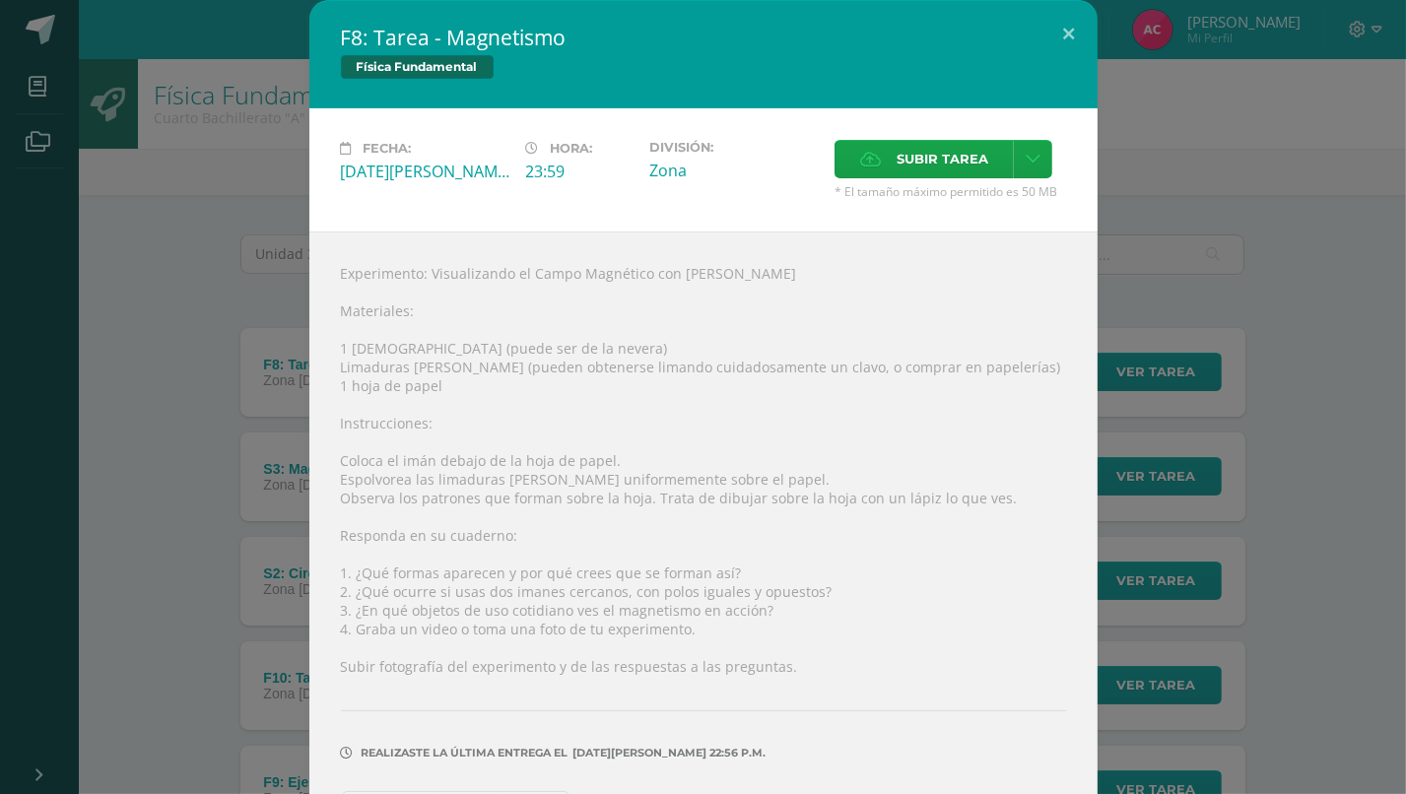
click at [1371, 27] on div "F8: Tarea - Magnetismo Física Fundamental Fecha: [DATE][PERSON_NAME] Hora: 23:5…" at bounding box center [703, 428] width 1390 height 857
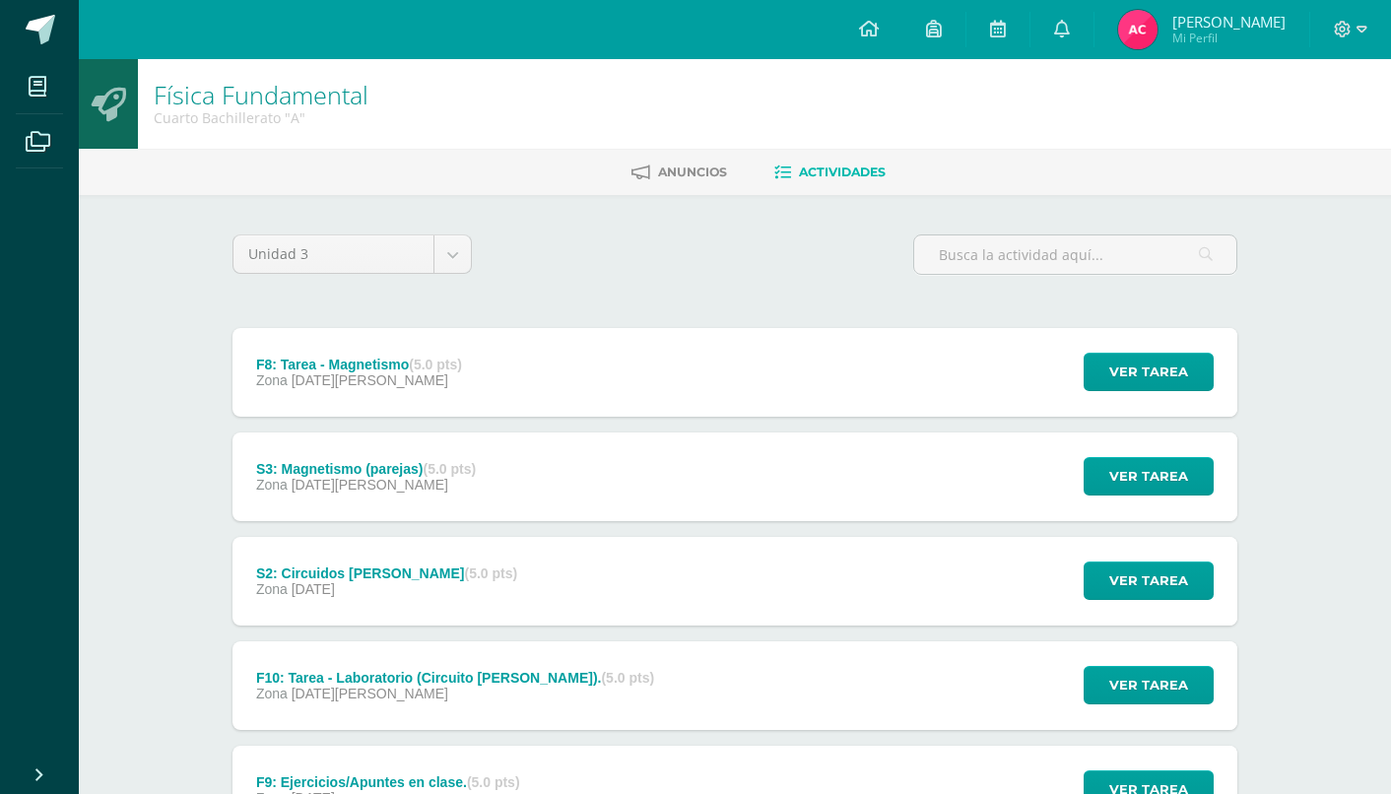
click at [1383, 28] on div at bounding box center [1351, 29] width 81 height 59
click at [1359, 36] on icon at bounding box center [1362, 30] width 11 height 18
click at [1306, 147] on link "Cerrar sesión" at bounding box center [1289, 134] width 156 height 29
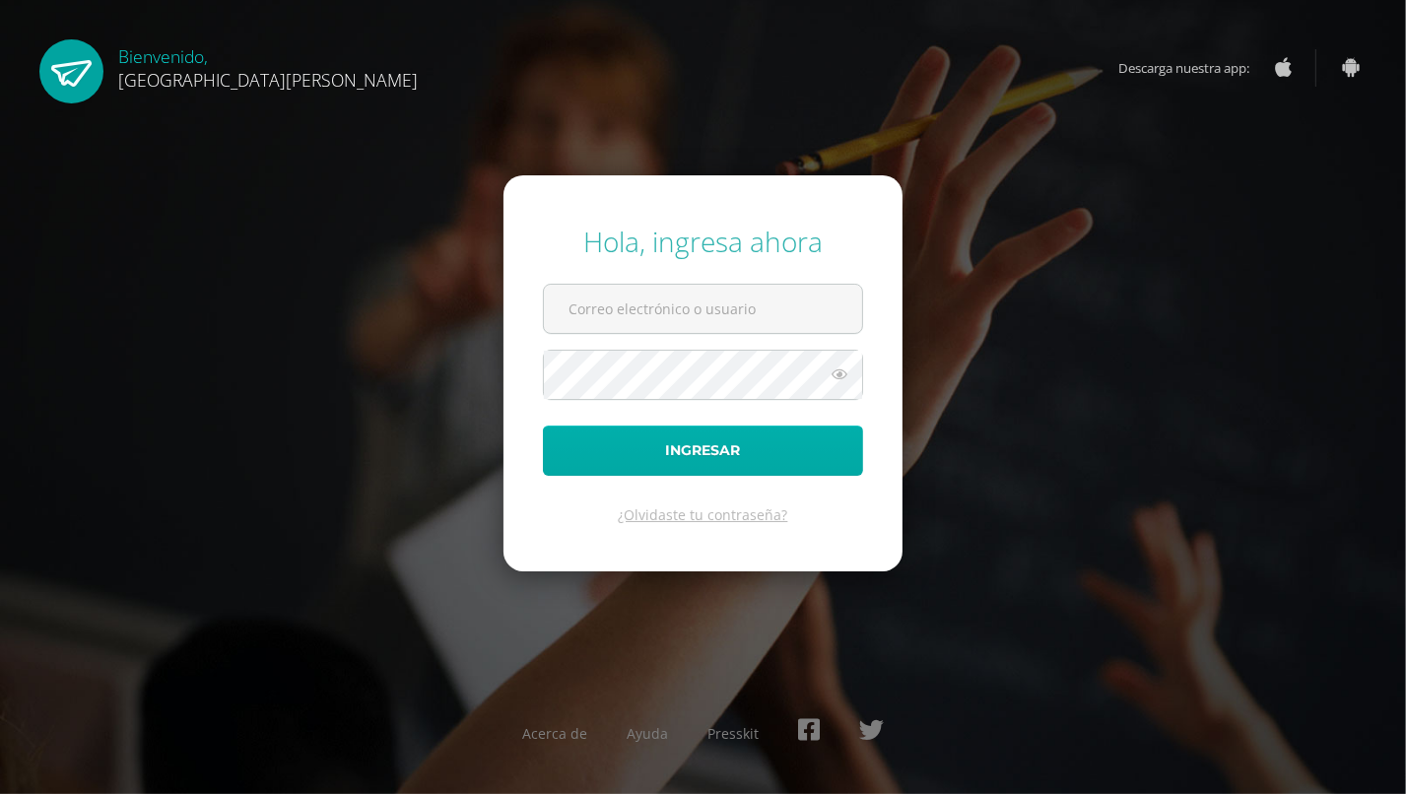
type input "[EMAIL_ADDRESS][DOMAIN_NAME]"
click at [807, 443] on button "Ingresar" at bounding box center [703, 451] width 320 height 50
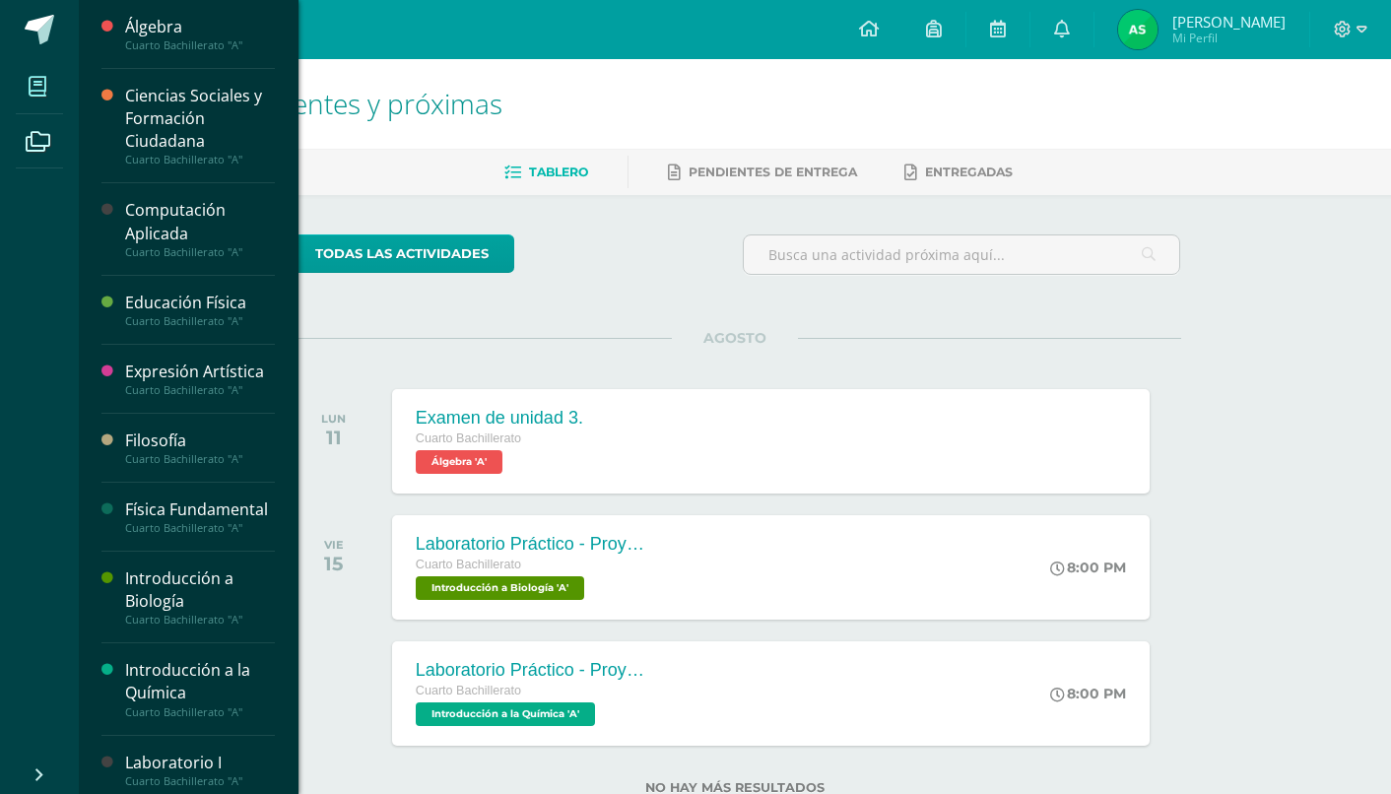
click at [40, 100] on span at bounding box center [38, 86] width 44 height 44
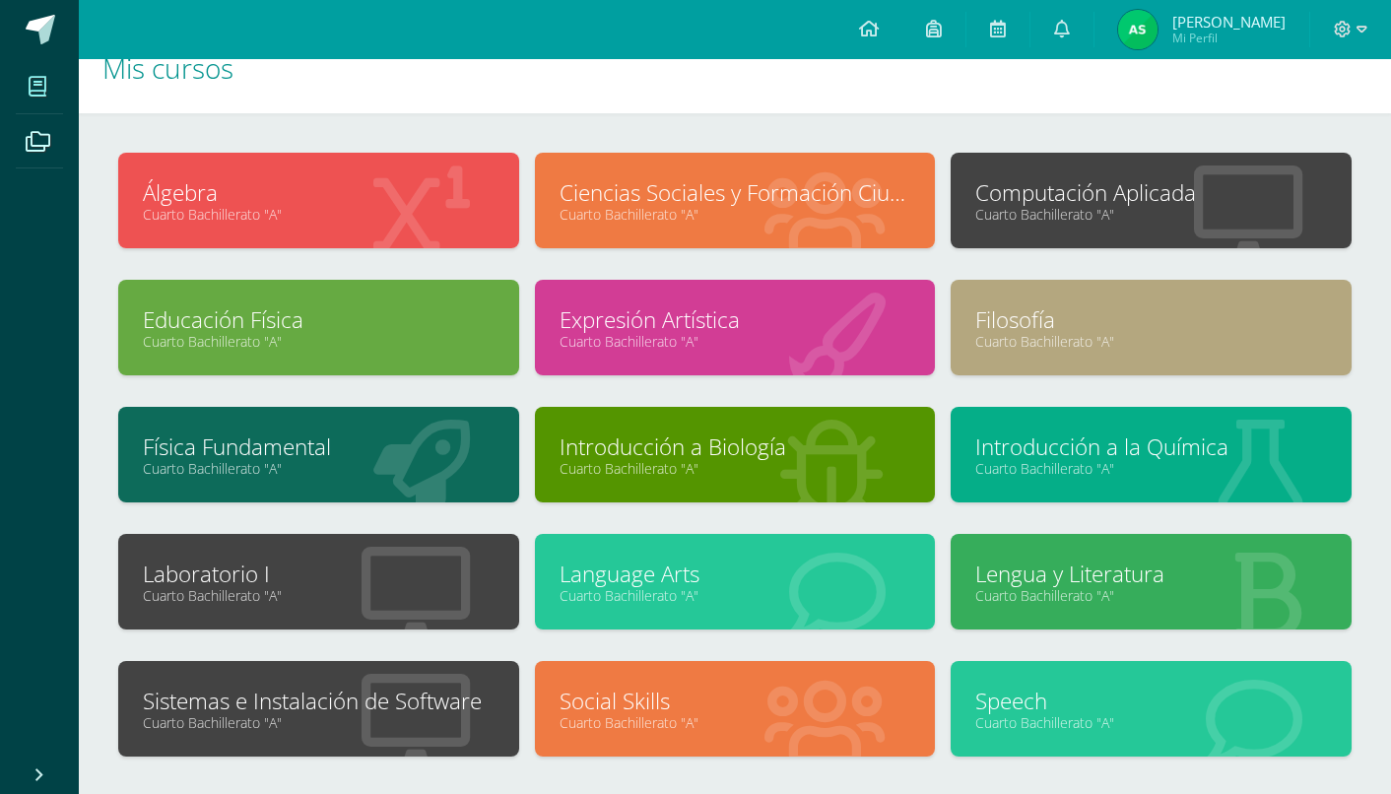
scroll to position [39, 0]
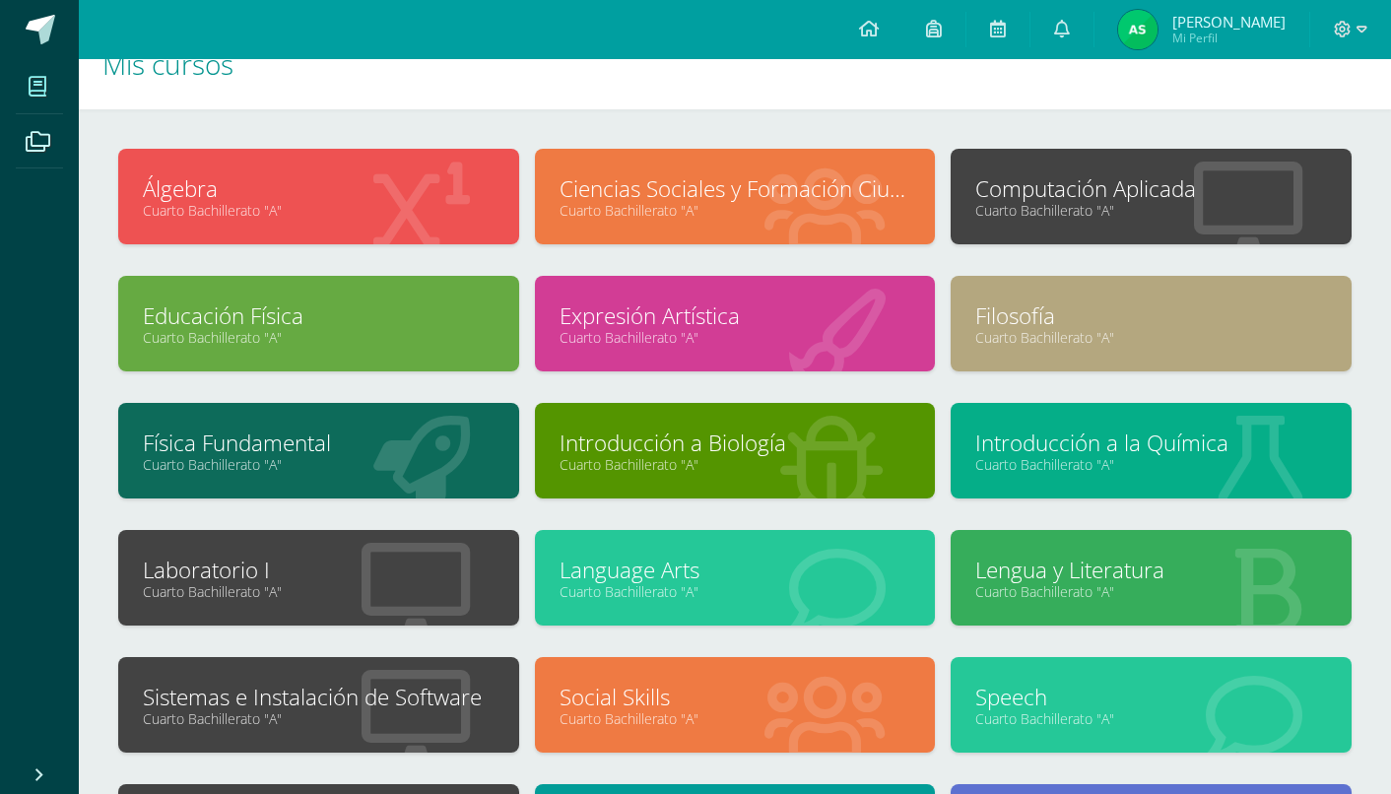
click at [360, 443] on link "Física Fundamental" at bounding box center [319, 443] width 352 height 31
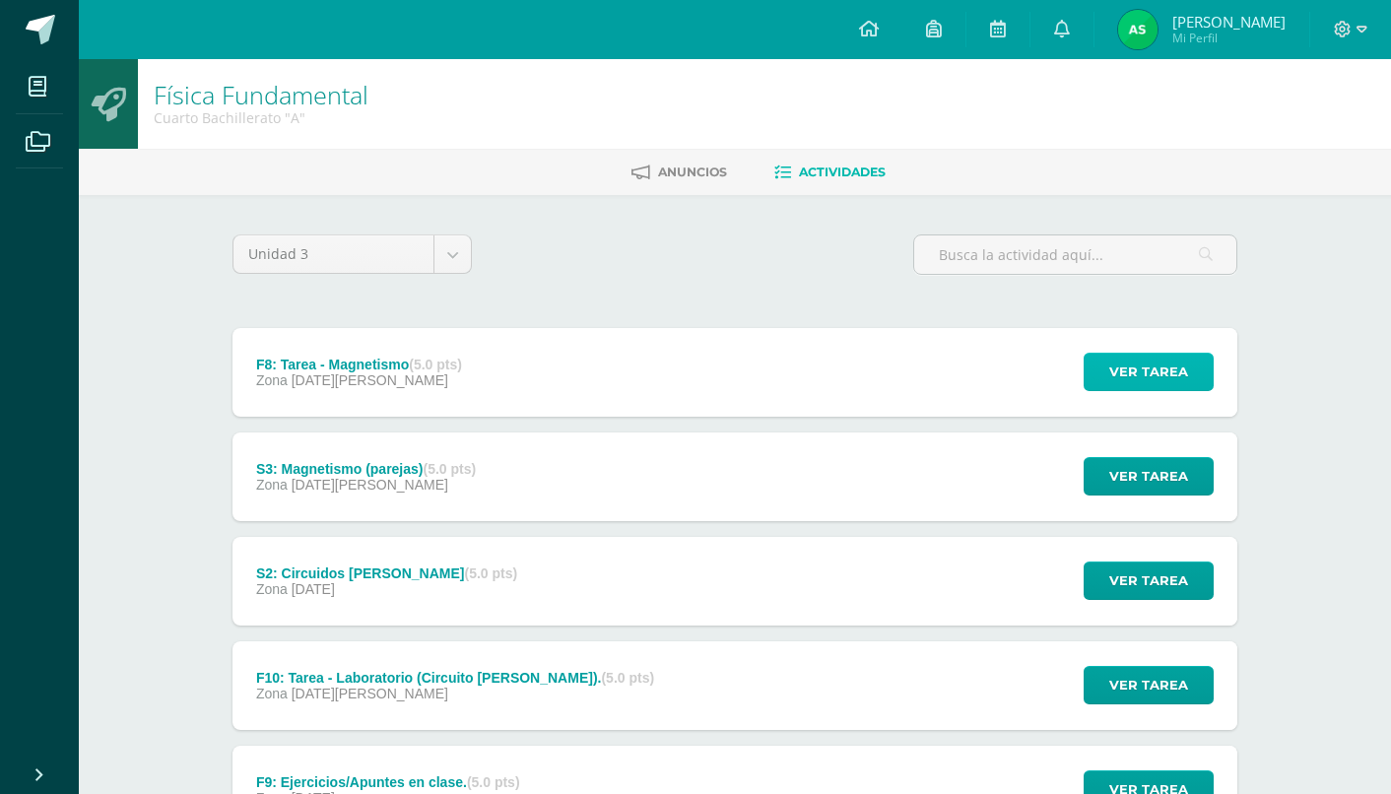
click at [1101, 360] on button "Ver tarea" at bounding box center [1149, 372] width 130 height 38
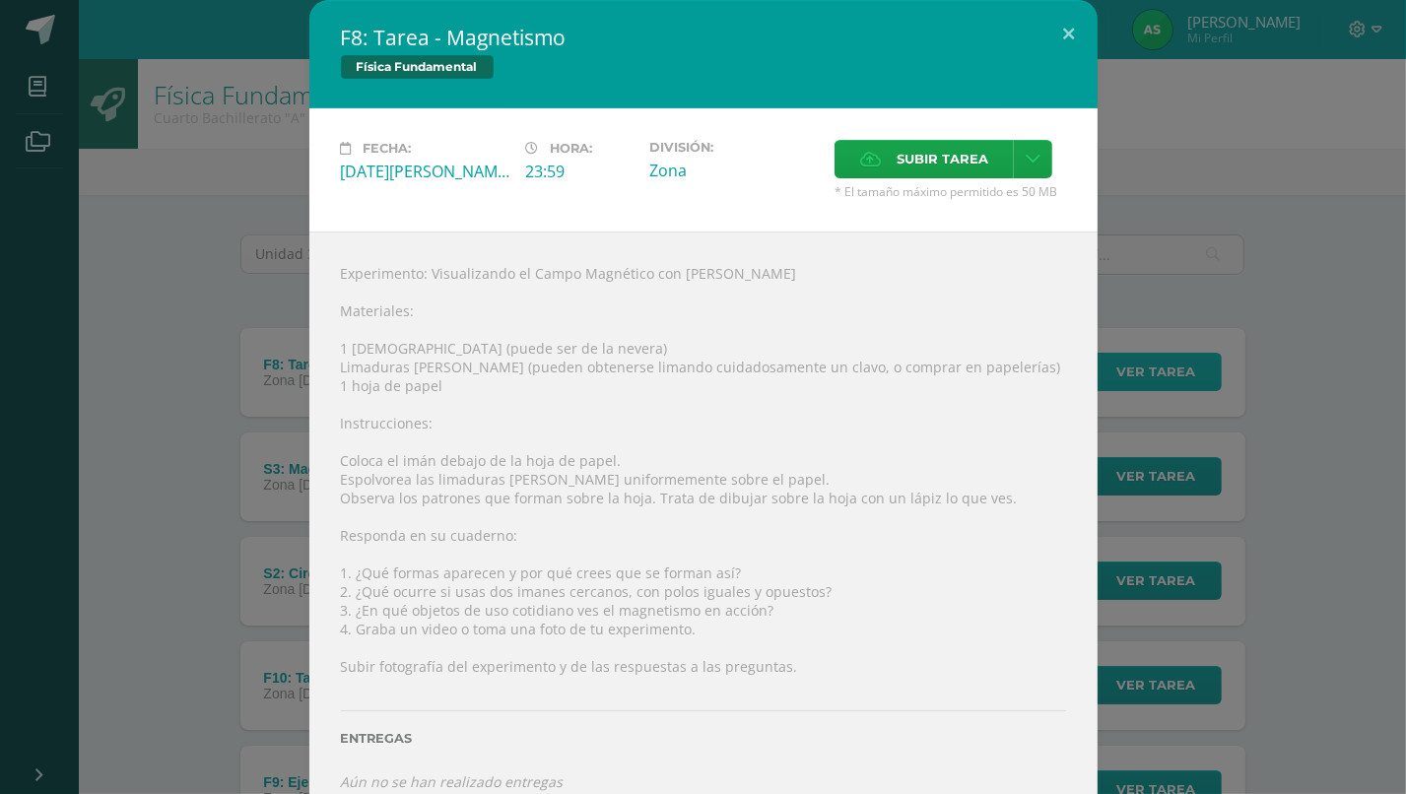
scroll to position [33, 0]
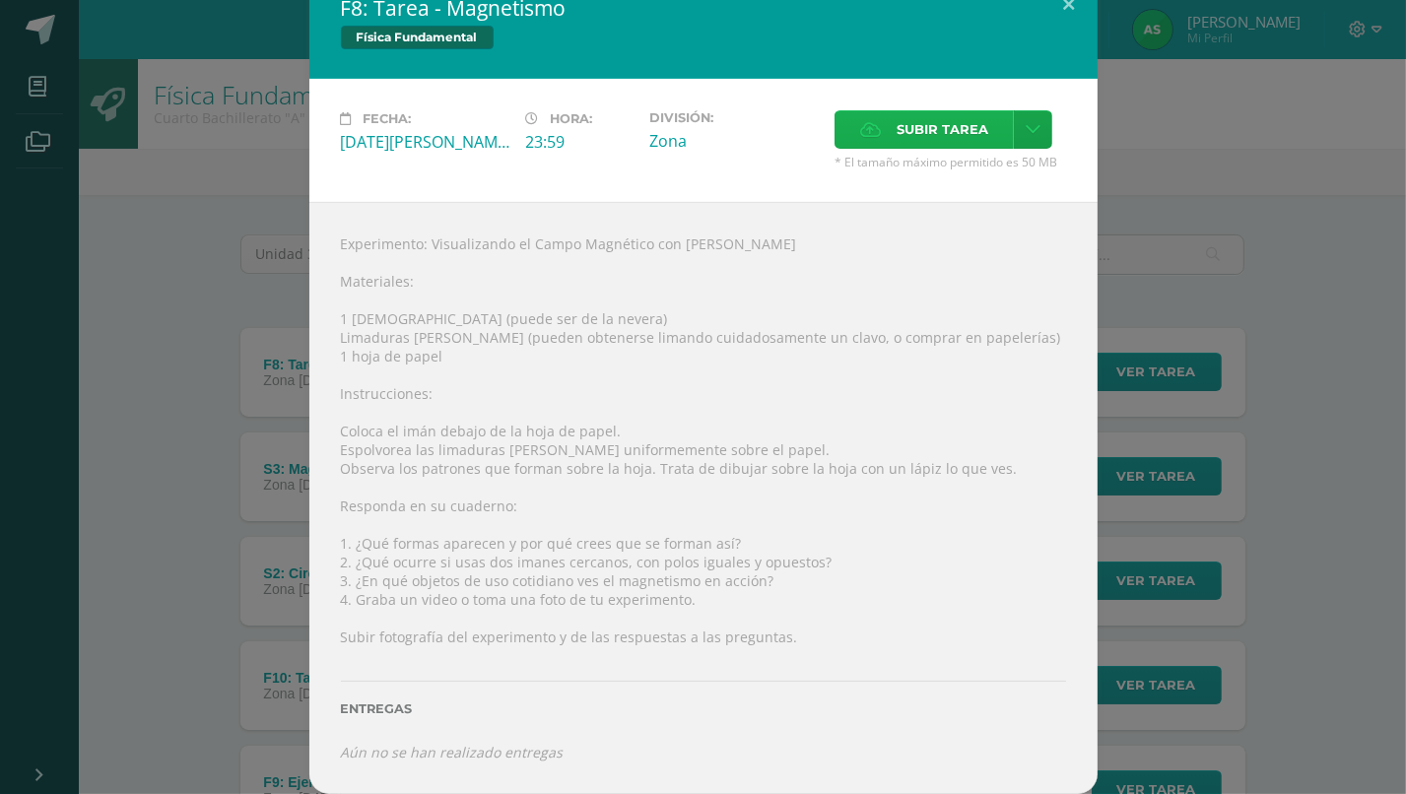
click at [978, 117] on span "Subir tarea" at bounding box center [943, 129] width 92 height 36
click at [0, 0] on input "Subir tarea" at bounding box center [0, 0] width 0 height 0
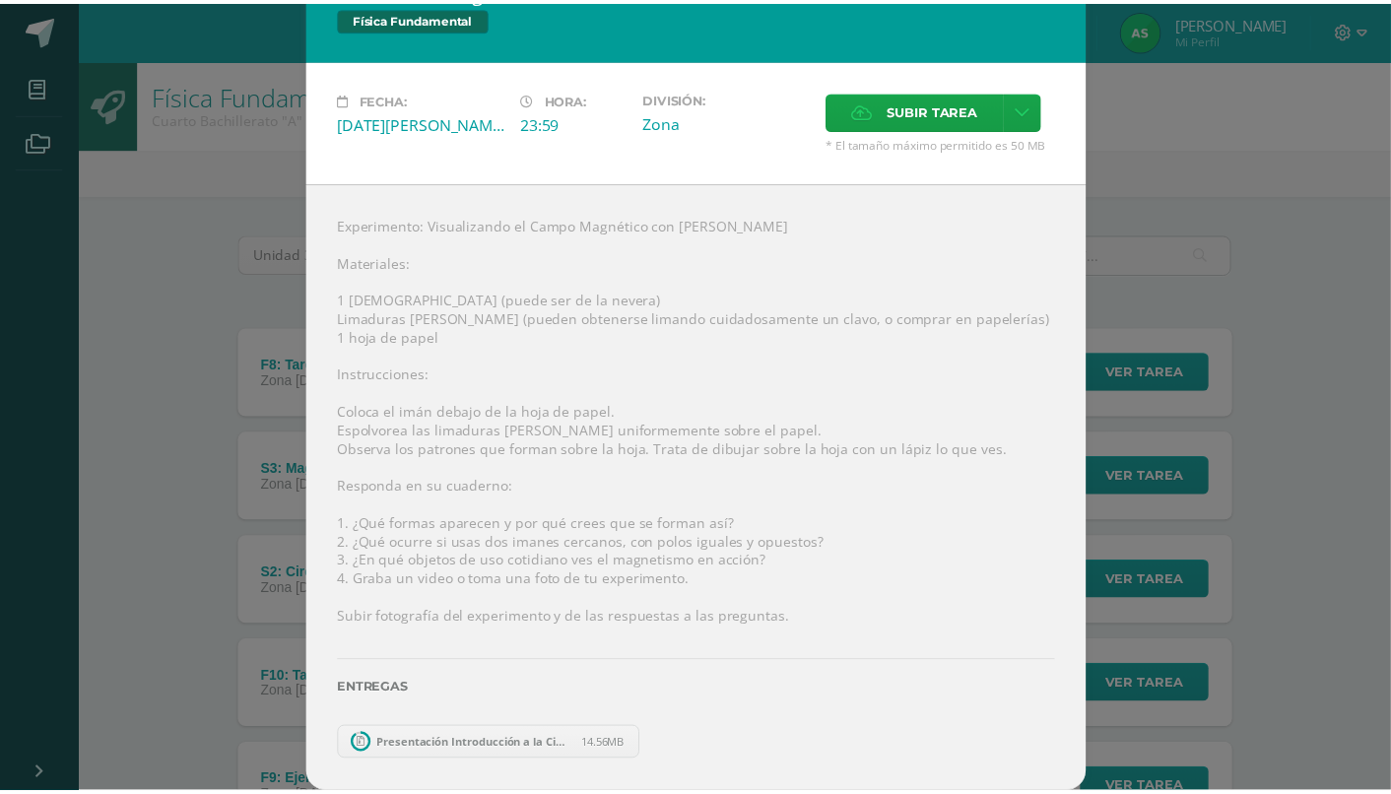
scroll to position [16, 0]
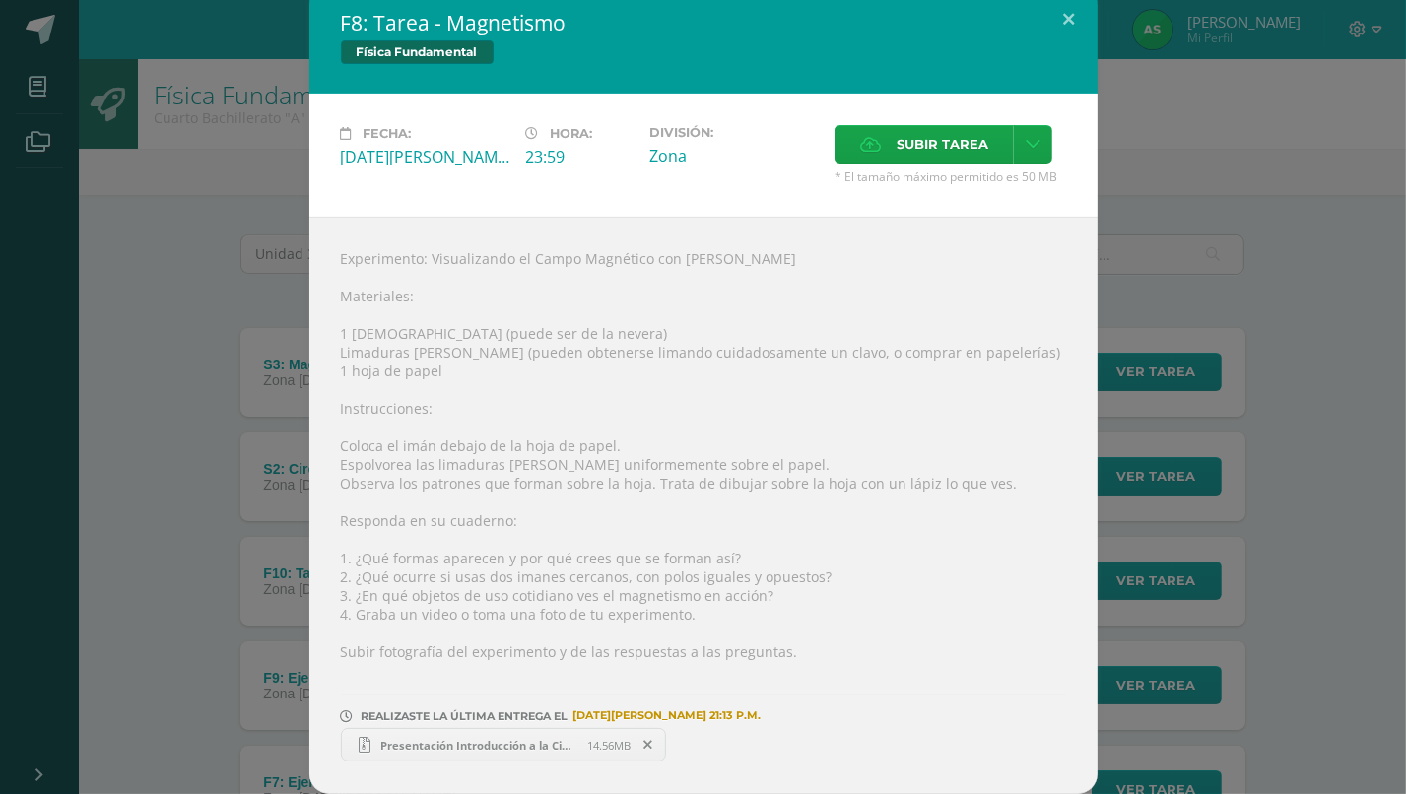
click at [1160, 425] on div "F8: Tarea - Magnetismo Física Fundamental Fecha: [DATE][PERSON_NAME] Hora: 23:5…" at bounding box center [703, 389] width 1390 height 809
